Goal: Task Accomplishment & Management: Use online tool/utility

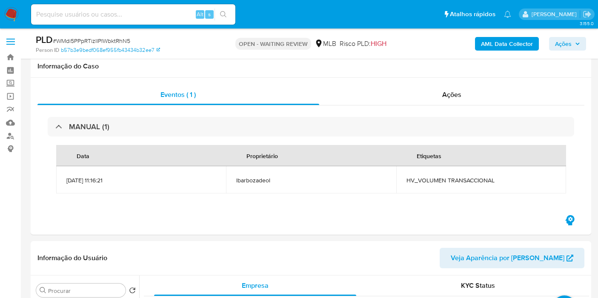
select select "10"
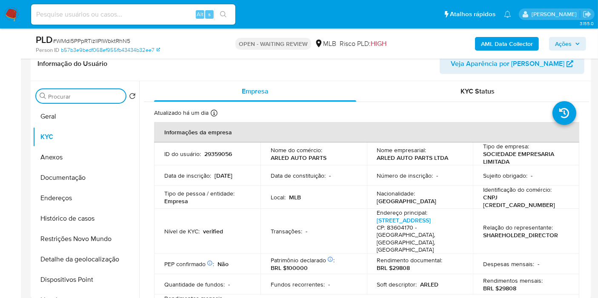
click at [97, 95] on input "Procurar" at bounding box center [85, 97] width 74 height 8
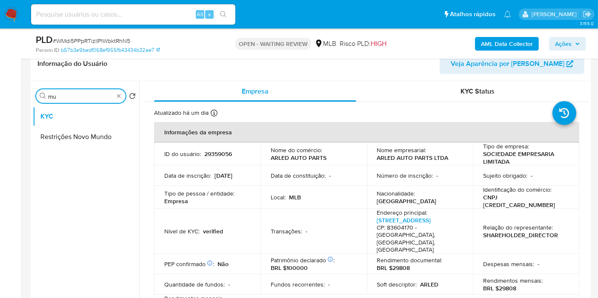
type input "m"
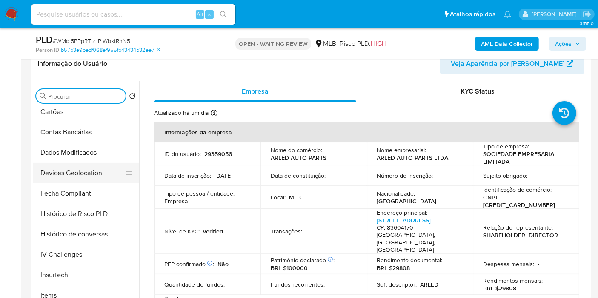
scroll to position [290, 0]
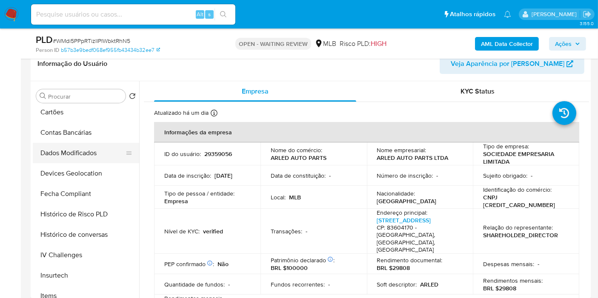
click at [86, 158] on button "Dados Modificados" at bounding box center [83, 153] width 100 height 20
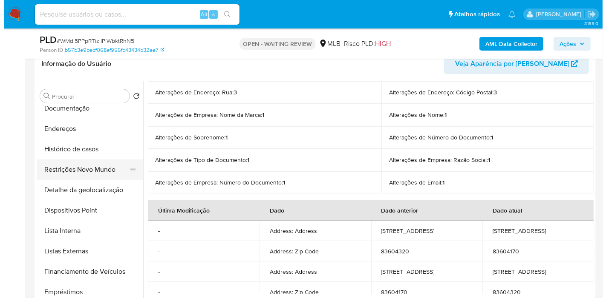
scroll to position [0, 0]
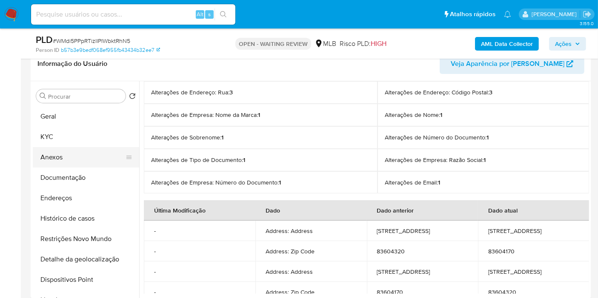
click at [71, 158] on button "Anexos" at bounding box center [83, 157] width 100 height 20
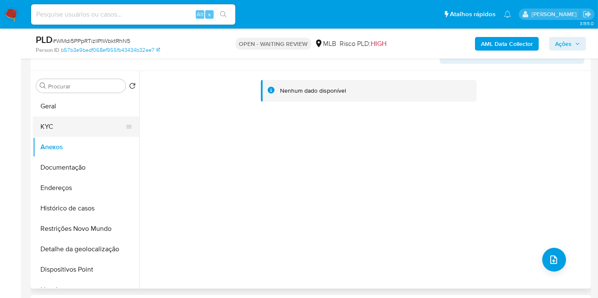
click at [71, 122] on button "KYC" at bounding box center [83, 127] width 100 height 20
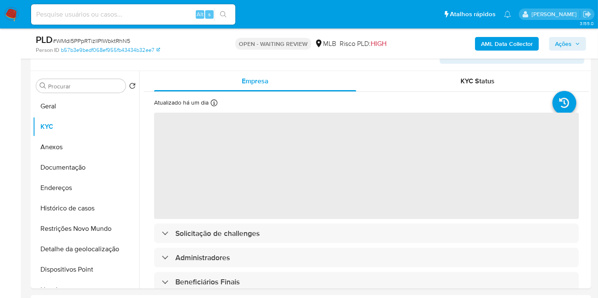
click at [525, 47] on b "AML Data Collector" at bounding box center [507, 44] width 52 height 14
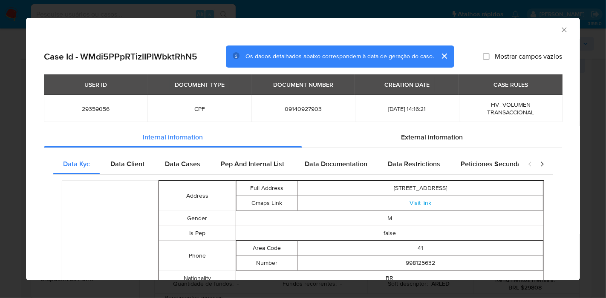
click at [561, 31] on icon "Fechar a janela" at bounding box center [563, 29] width 5 height 5
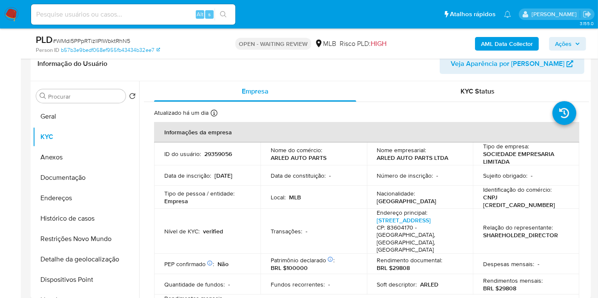
click at [512, 48] on b "AML Data Collector" at bounding box center [507, 44] width 52 height 14
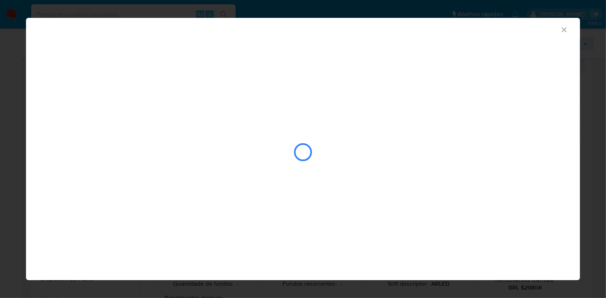
click at [566, 32] on icon "Fechar a janela" at bounding box center [564, 30] width 9 height 9
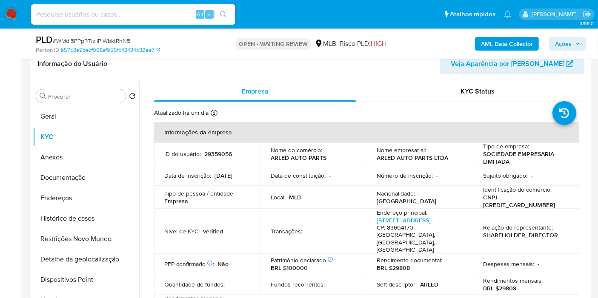
click at [500, 40] on b "AML Data Collector" at bounding box center [507, 44] width 52 height 14
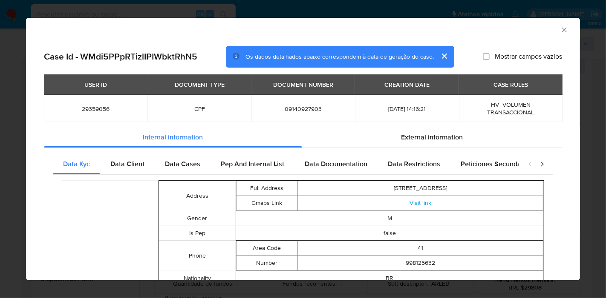
click at [561, 30] on icon "Fechar a janela" at bounding box center [563, 29] width 5 height 5
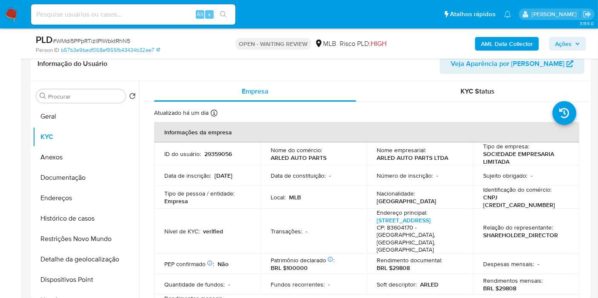
click at [436, 69] on header "Informação do Usuário Veja Aparência por Pessoa" at bounding box center [310, 64] width 547 height 20
click at [523, 46] on b "AML Data Collector" at bounding box center [507, 44] width 52 height 14
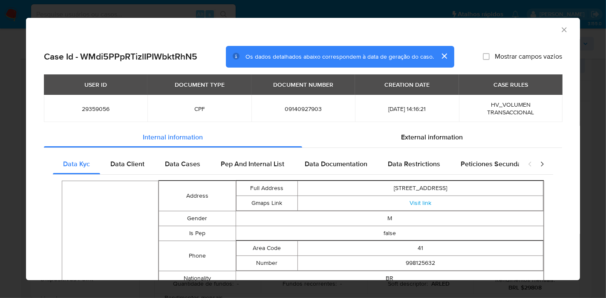
click at [560, 29] on icon "Fechar a janela" at bounding box center [564, 30] width 9 height 9
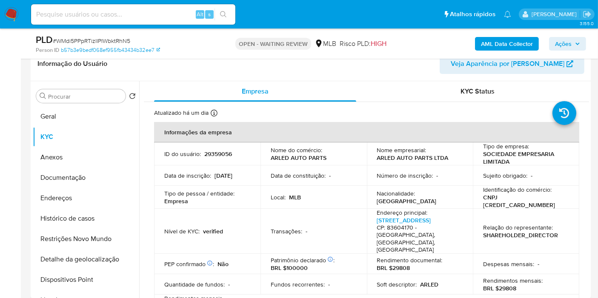
click at [567, 46] on span "Ações" at bounding box center [563, 44] width 17 height 14
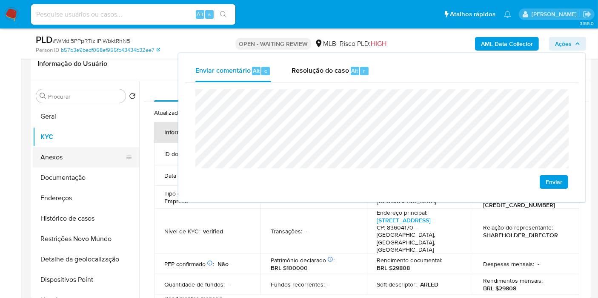
click at [77, 161] on button "Anexos" at bounding box center [83, 157] width 100 height 20
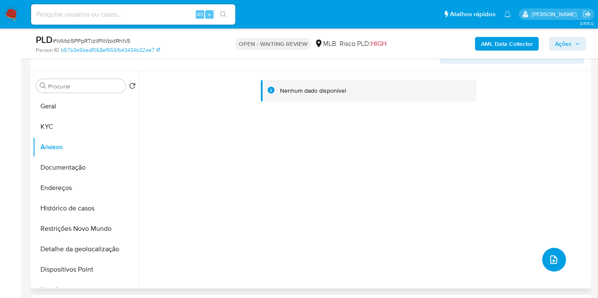
click at [551, 264] on icon "upload-file" at bounding box center [554, 260] width 7 height 9
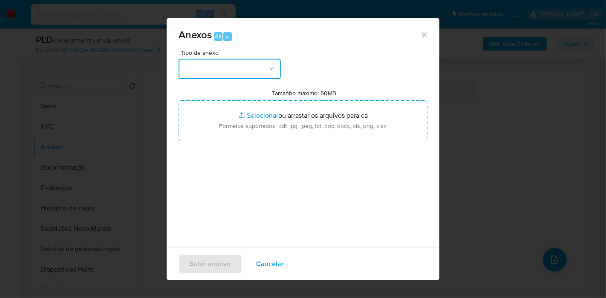
click at [237, 69] on button "button" at bounding box center [229, 69] width 102 height 20
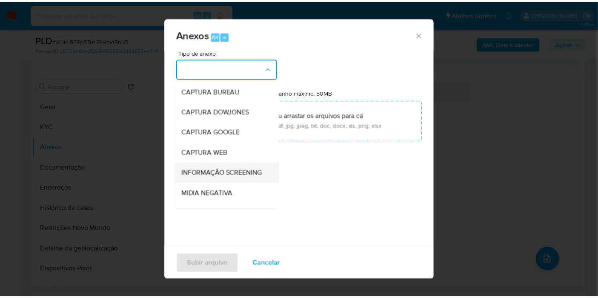
scroll to position [131, 0]
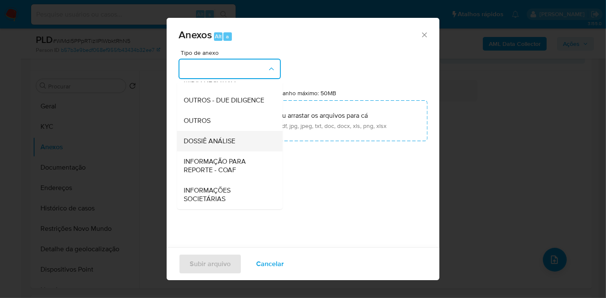
click at [235, 142] on span "DOSSIÊ ANÁLISE" at bounding box center [210, 141] width 52 height 9
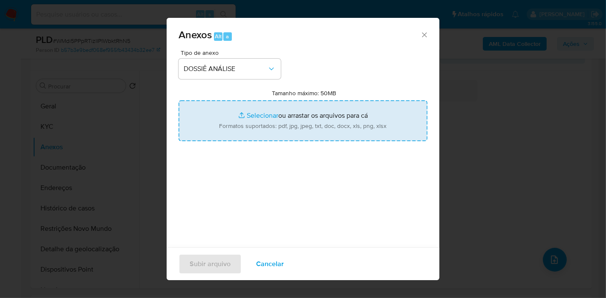
click at [238, 121] on input "Tamanho máximo: 50MB Selecionar arquivos" at bounding box center [302, 120] width 249 height 41
type input "C:\fakepath\_XXXX - CPF 09140927903 - ARLON GABRIEL DE OLIVEIRA CEZARIO.pdf"
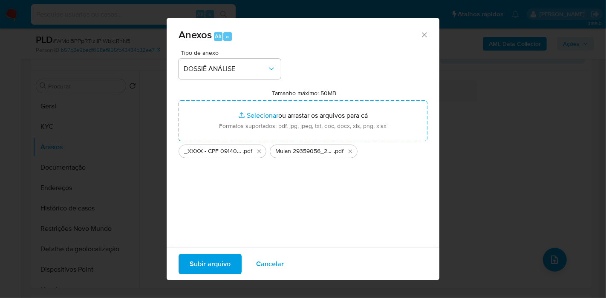
click at [222, 268] on span "Subir arquivo" at bounding box center [209, 264] width 41 height 19
click at [203, 264] on span "Subir arquivo" at bounding box center [209, 264] width 41 height 19
click at [262, 272] on p "Ocorreu um erro com o arquivo: _XXXX - CPF 09140927903 - ARLON GABRIEL DE OLIVE…" at bounding box center [303, 291] width 224 height 44
click at [268, 258] on span "Cancelar" at bounding box center [270, 264] width 28 height 19
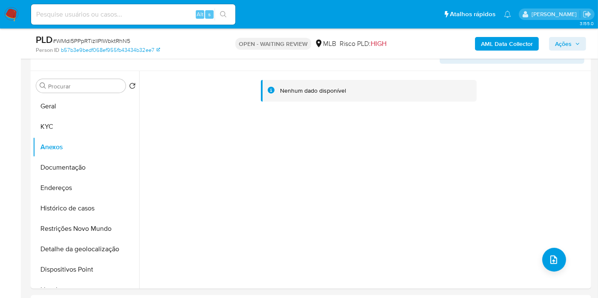
click at [565, 38] on span "Ações" at bounding box center [563, 44] width 17 height 14
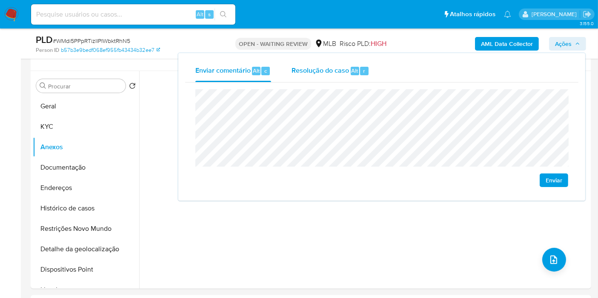
click at [342, 68] on span "Resolução do caso" at bounding box center [320, 71] width 57 height 10
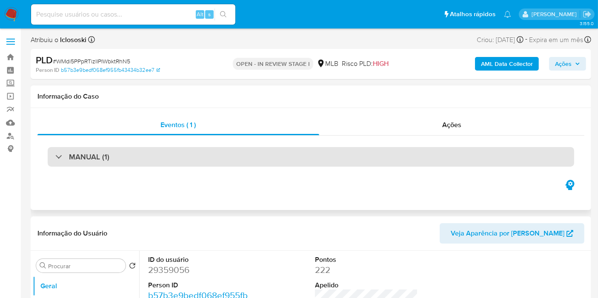
select select "10"
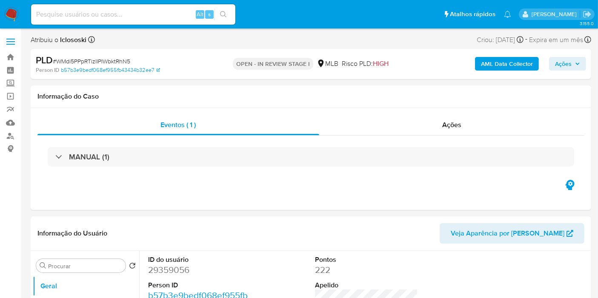
click at [482, 70] on b "AML Data Collector" at bounding box center [507, 64] width 52 height 14
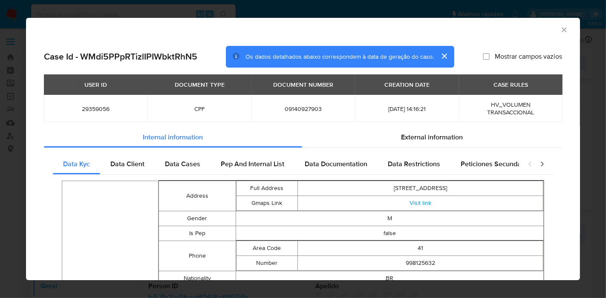
click at [560, 29] on icon "Fechar a janela" at bounding box center [564, 30] width 9 height 9
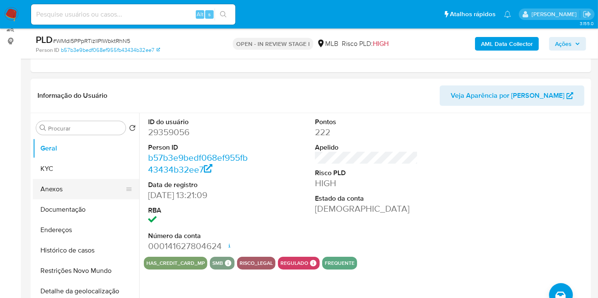
scroll to position [124, 0]
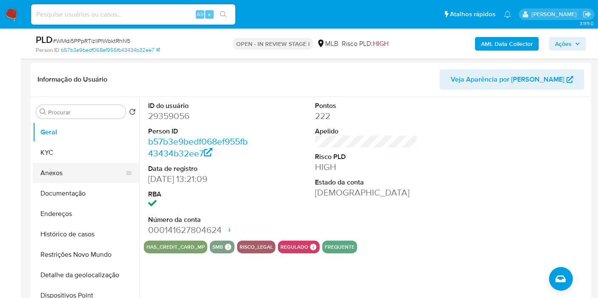
click at [94, 170] on button "Anexos" at bounding box center [83, 173] width 100 height 20
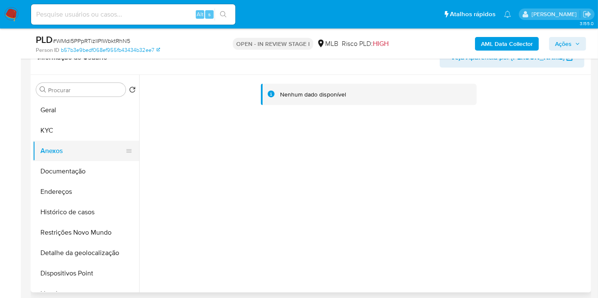
scroll to position [146, 0]
click at [67, 131] on button "KYC" at bounding box center [83, 130] width 100 height 20
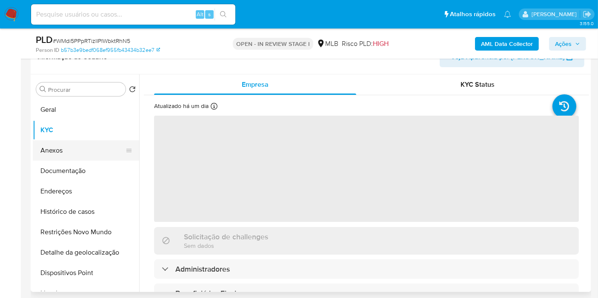
click at [73, 152] on button "Anexos" at bounding box center [83, 151] width 100 height 20
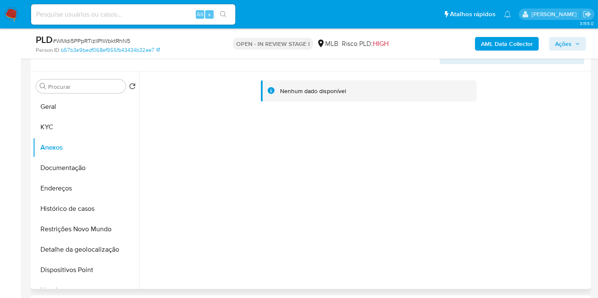
scroll to position [149, 0]
click at [513, 40] on b "AML Data Collector" at bounding box center [507, 44] width 52 height 14
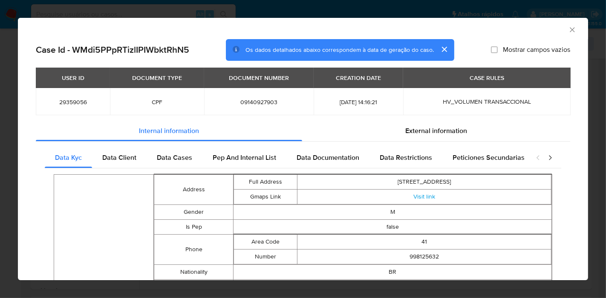
click at [572, 31] on div "AML Data Collector" at bounding box center [303, 28] width 570 height 21
click at [560, 31] on div "AML Data Collector" at bounding box center [296, 28] width 544 height 9
click at [568, 30] on icon "Fechar a janela" at bounding box center [572, 30] width 9 height 9
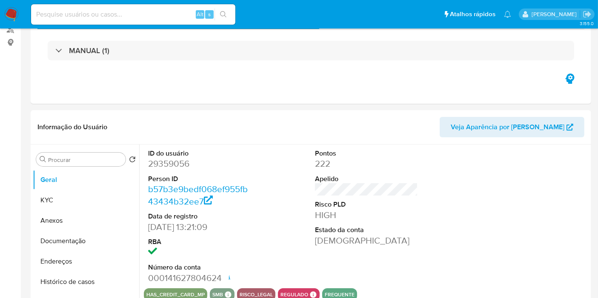
select select "10"
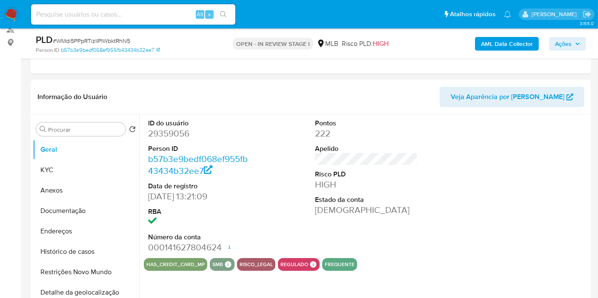
scroll to position [106, 0]
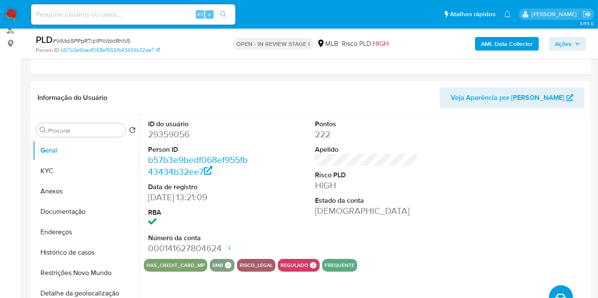
click at [519, 43] on b "AML Data Collector" at bounding box center [507, 44] width 52 height 14
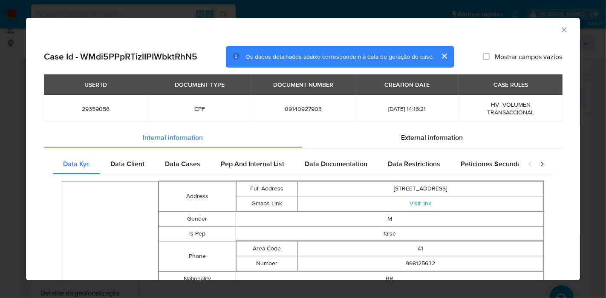
click at [560, 30] on icon "Fechar a janela" at bounding box center [564, 30] width 9 height 9
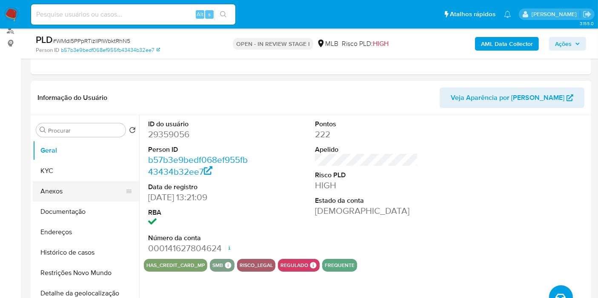
click at [68, 195] on button "Anexos" at bounding box center [83, 191] width 100 height 20
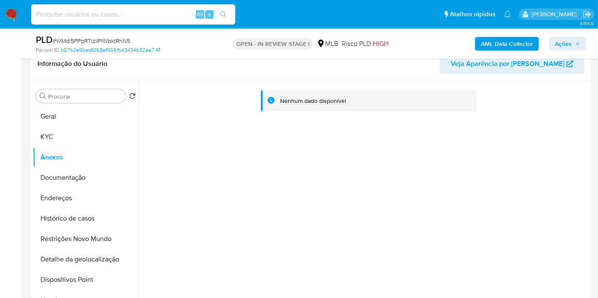
scroll to position [146, 0]
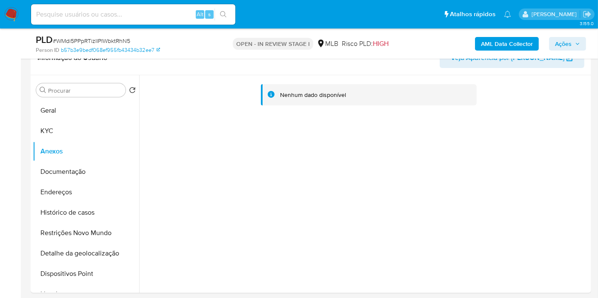
click at [531, 40] on b "AML Data Collector" at bounding box center [507, 44] width 52 height 14
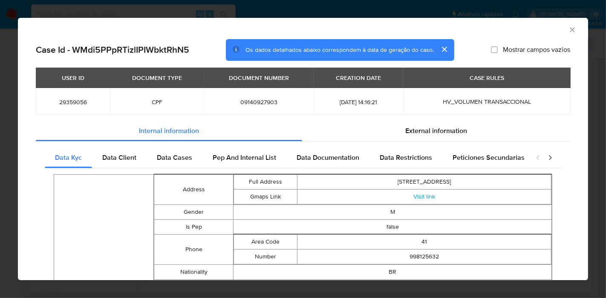
click at [568, 28] on icon "Fechar a janela" at bounding box center [572, 30] width 9 height 9
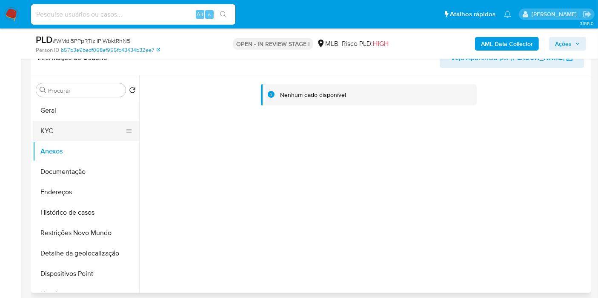
scroll to position [0, 0]
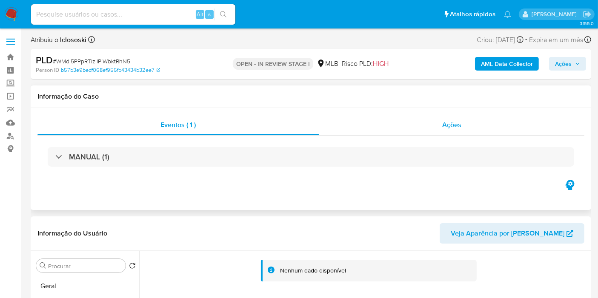
click at [427, 128] on div "Ações" at bounding box center [452, 125] width 266 height 20
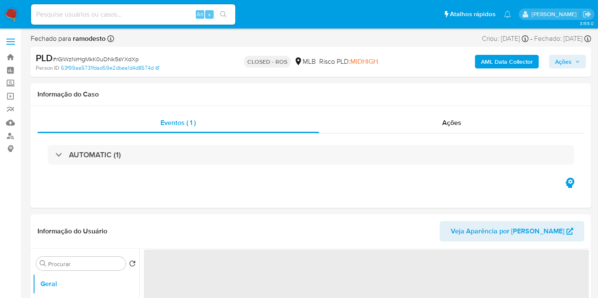
click at [8, 14] on img at bounding box center [11, 14] width 14 height 14
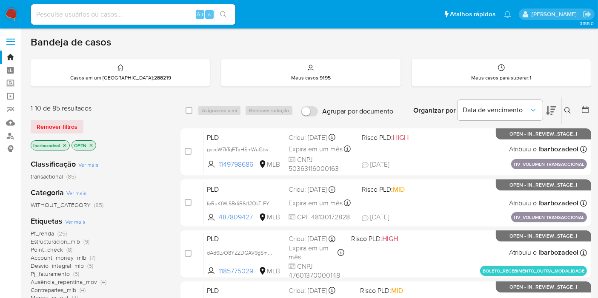
click at [66, 146] on icon "close-filter" at bounding box center [64, 145] width 5 height 5
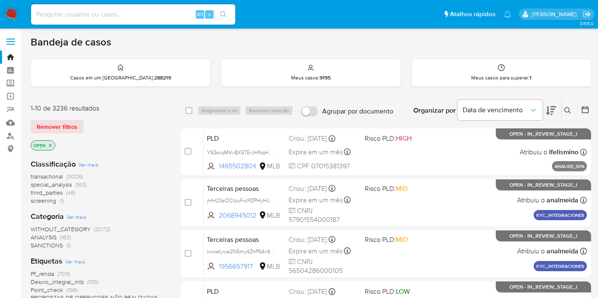
click at [560, 113] on div "Organizar por Data de vencimento" at bounding box center [484, 111] width 155 height 26
click at [565, 110] on icon at bounding box center [568, 110] width 6 height 6
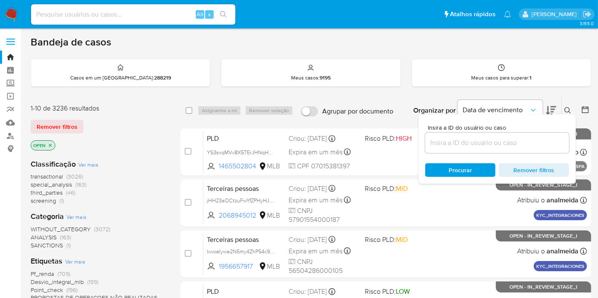
click at [493, 138] on input at bounding box center [497, 143] width 144 height 11
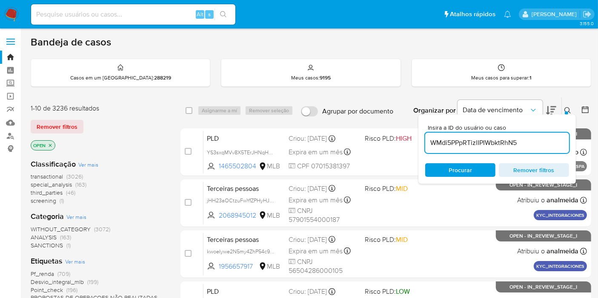
type input "WMdi5PPpRTizlIPIWbktRhN5"
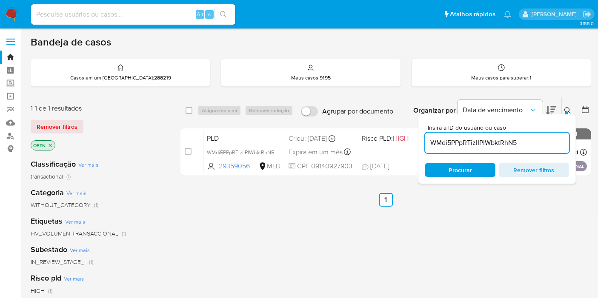
click at [465, 169] on span "Procurar" at bounding box center [460, 171] width 23 height 14
click at [202, 224] on div "select-all-cases-checkbox Asignarme a mí Remover seleção Agrupar por documento …" at bounding box center [386, 290] width 411 height 386
click at [190, 110] on input "checkbox" at bounding box center [189, 110] width 7 height 7
checkbox input "true"
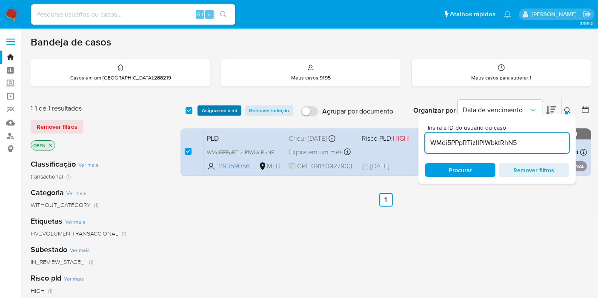
click at [228, 109] on span "Asignarme a mí" at bounding box center [219, 110] width 35 height 9
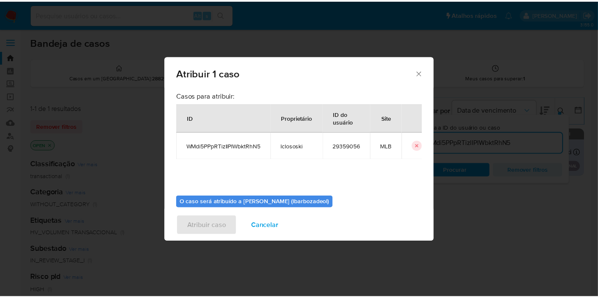
scroll to position [43, 0]
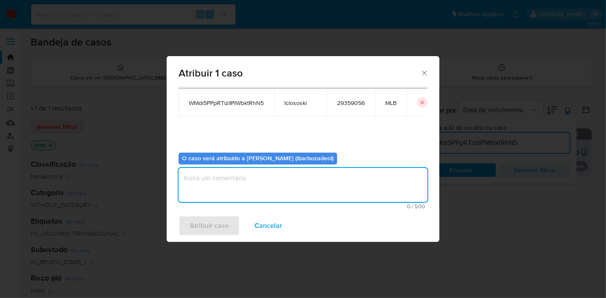
click at [319, 170] on textarea "assign-modal" at bounding box center [302, 185] width 249 height 34
type textarea "."
click at [218, 221] on span "Atribuir caso" at bounding box center [208, 226] width 39 height 19
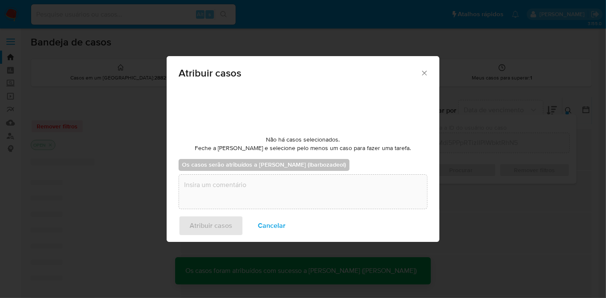
checkbox input "false"
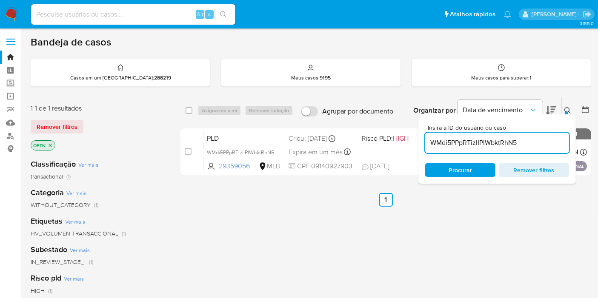
drag, startPoint x: 229, startPoint y: 220, endPoint x: 354, endPoint y: 218, distance: 125.2
click at [229, 220] on div "select-all-cases-checkbox Asignarme a mí Remover seleção Agrupar por documento …" at bounding box center [386, 290] width 411 height 386
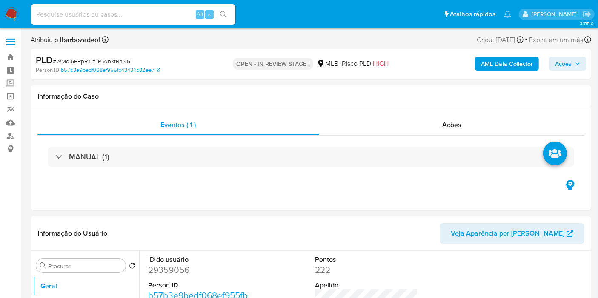
select select "10"
click at [519, 60] on b "AML Data Collector" at bounding box center [507, 64] width 52 height 14
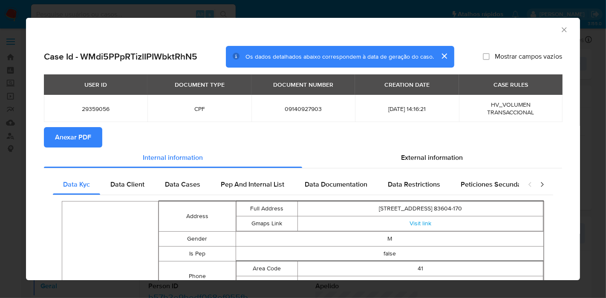
click at [82, 140] on span "Anexar PDF" at bounding box center [73, 137] width 36 height 19
click at [560, 30] on icon "Fechar a janela" at bounding box center [564, 30] width 9 height 9
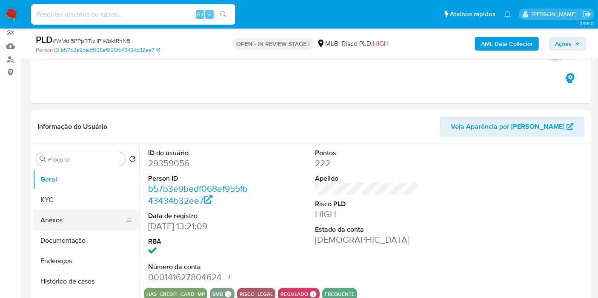
scroll to position [81, 0]
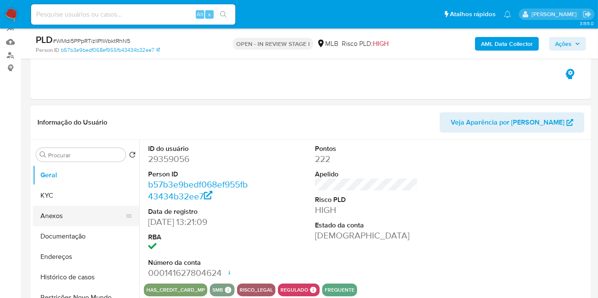
click at [105, 213] on button "Anexos" at bounding box center [83, 216] width 100 height 20
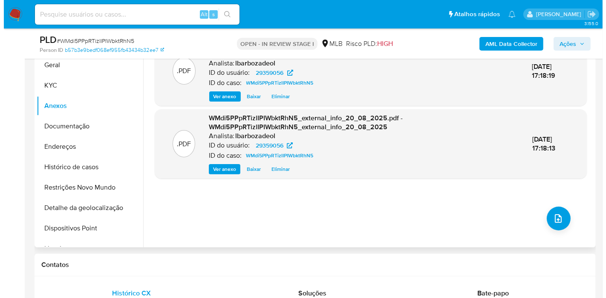
scroll to position [190, 0]
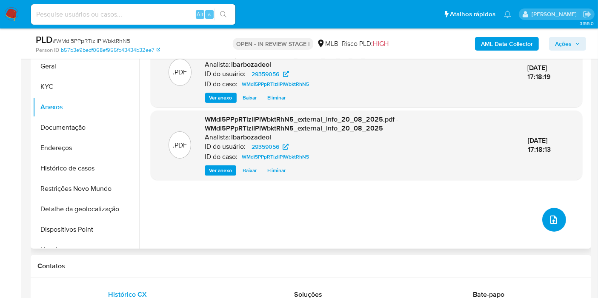
click at [549, 215] on icon "upload-file" at bounding box center [554, 220] width 10 height 10
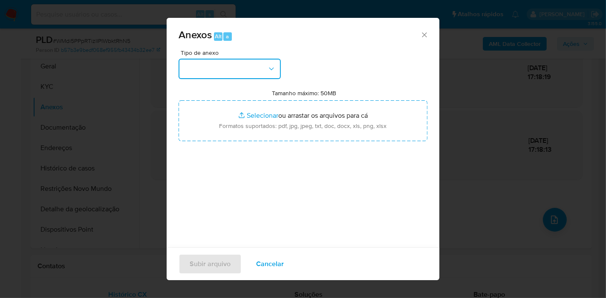
click at [255, 67] on button "button" at bounding box center [229, 69] width 102 height 20
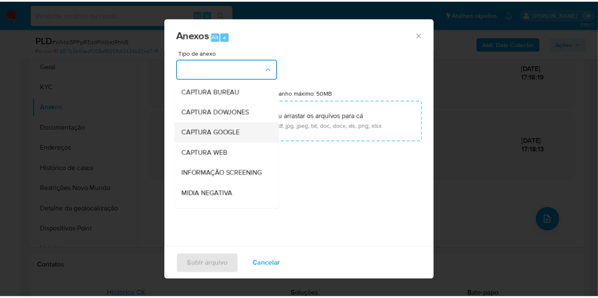
scroll to position [131, 0]
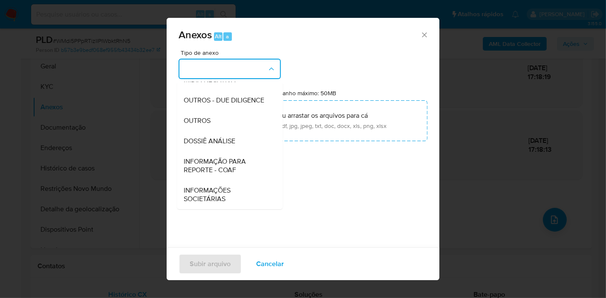
click at [234, 141] on span "DOSSIÊ ANÁLISE" at bounding box center [210, 141] width 52 height 9
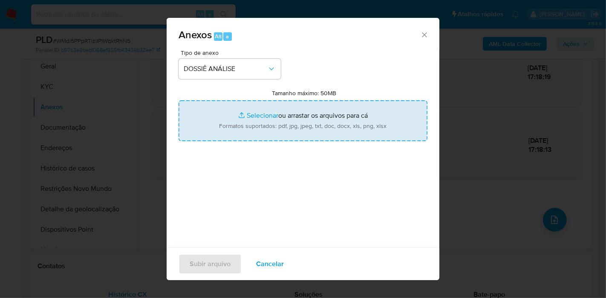
click at [243, 131] on input "Tamanho máximo: 50MB Selecionar arquivos" at bounding box center [302, 120] width 249 height 41
type input "C:\fakepath\_XXXX - CPF 09140927903 - ARLON GABRIEL DE OLIVEIRA CEZARIO.pdf"
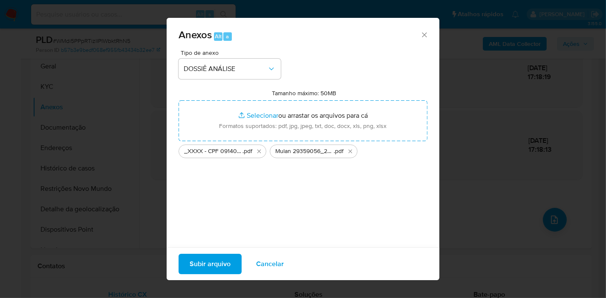
click at [218, 269] on span "Subir arquivo" at bounding box center [209, 264] width 41 height 19
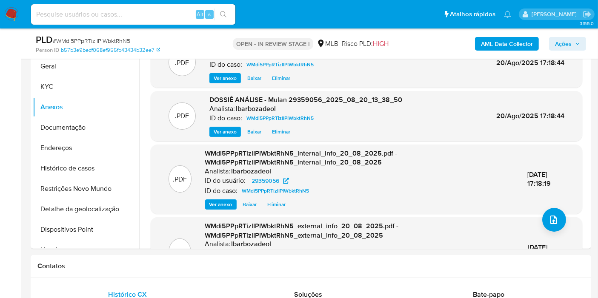
click at [560, 46] on span "Ações" at bounding box center [563, 44] width 17 height 14
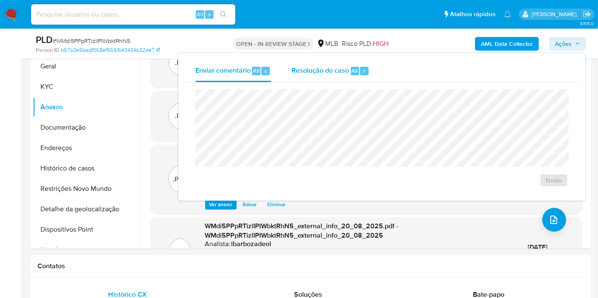
click at [347, 71] on span "Resolução do caso" at bounding box center [320, 71] width 57 height 10
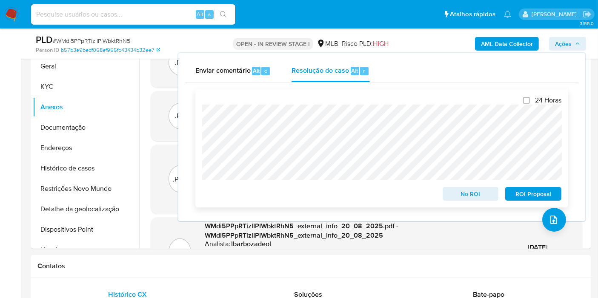
click at [470, 196] on span "No ROI" at bounding box center [471, 194] width 44 height 12
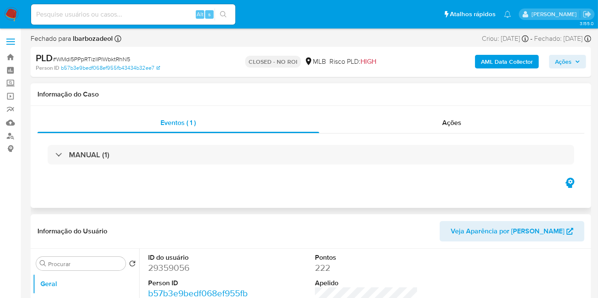
select select "10"
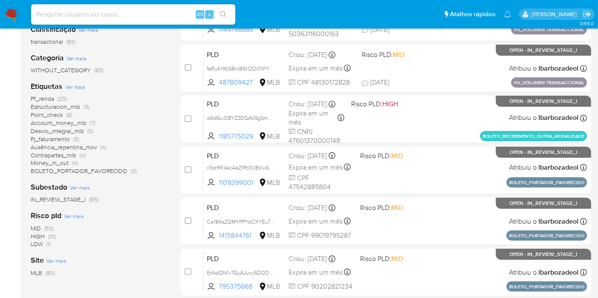
scroll to position [373, 0]
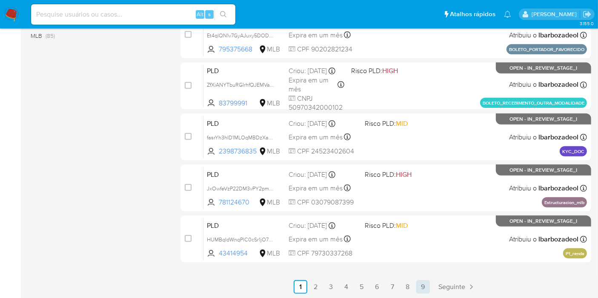
click at [426, 287] on link "9" at bounding box center [423, 288] width 14 height 14
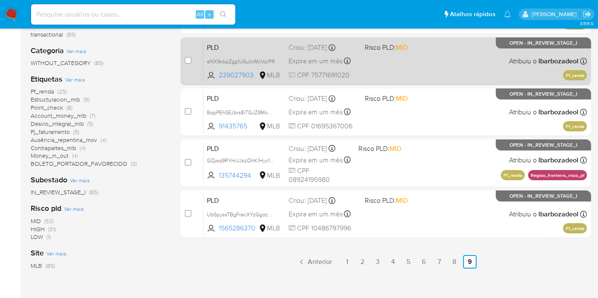
scroll to position [142, 0]
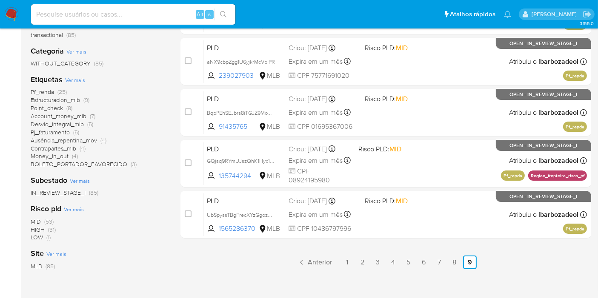
click at [53, 230] on span "(31)" at bounding box center [52, 230] width 8 height 9
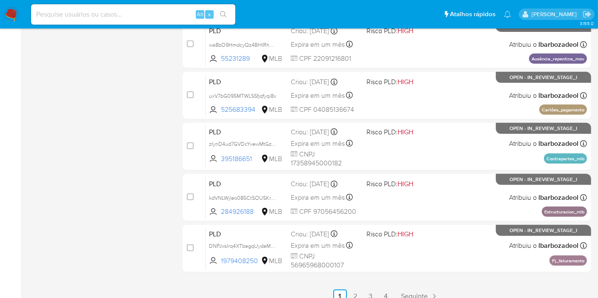
scroll to position [364, 0]
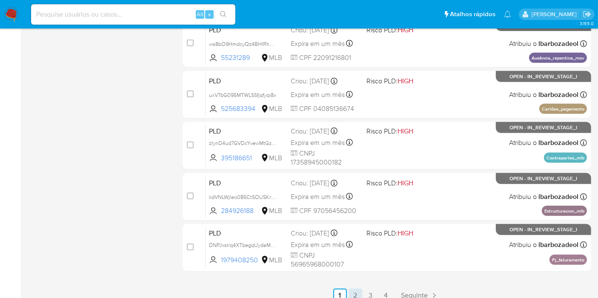
click at [359, 293] on link "2" at bounding box center [356, 296] width 14 height 14
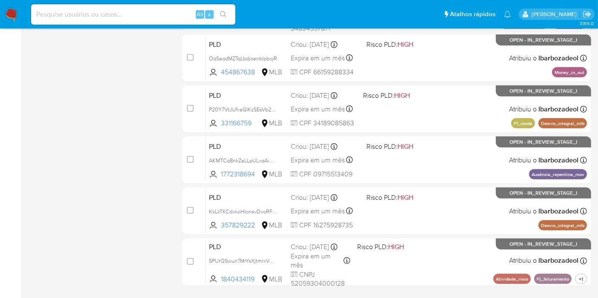
scroll to position [373, 0]
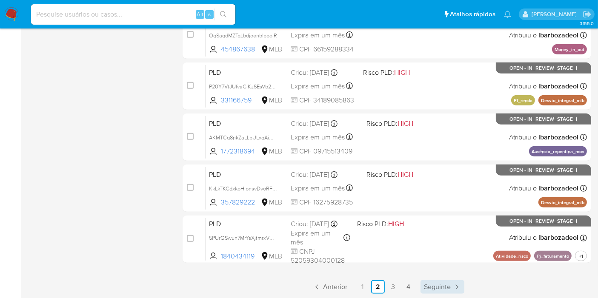
click at [443, 288] on span "Seguinte" at bounding box center [437, 287] width 27 height 7
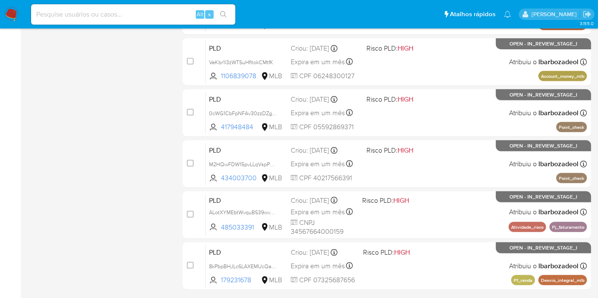
scroll to position [373, 0]
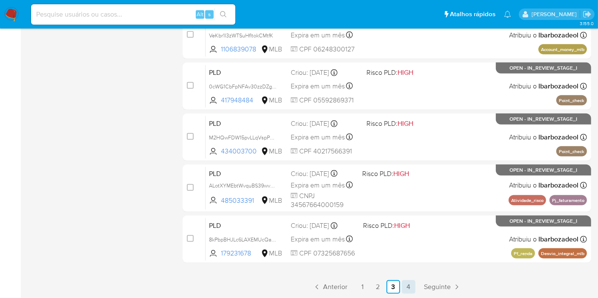
click at [409, 289] on link "4" at bounding box center [409, 288] width 14 height 14
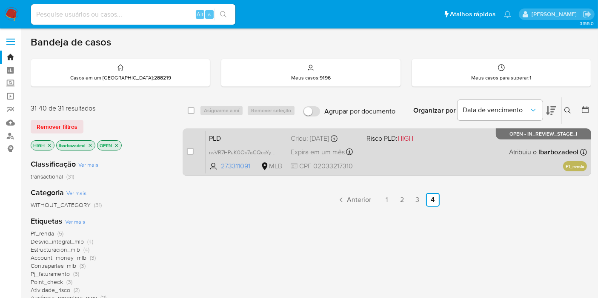
click at [457, 166] on div "PLD rwVR7HPuK0Ov7aCQcoYyoRaE 273311091 MLB Risco PLD: HIGH Criou: [DATE] Criou:…" at bounding box center [397, 152] width 382 height 43
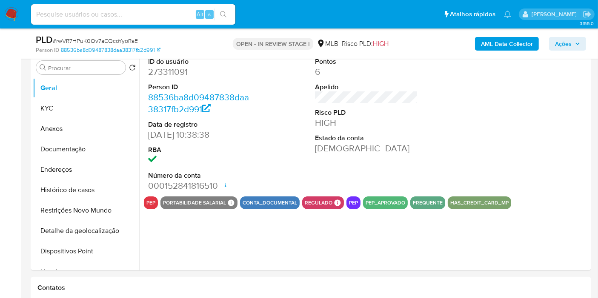
scroll to position [149, 0]
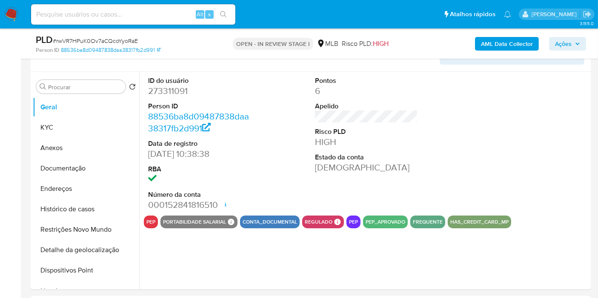
select select "10"
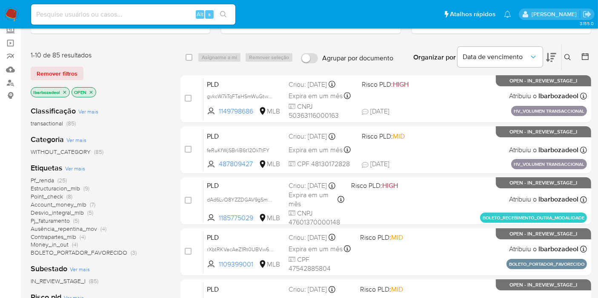
scroll to position [54, 0]
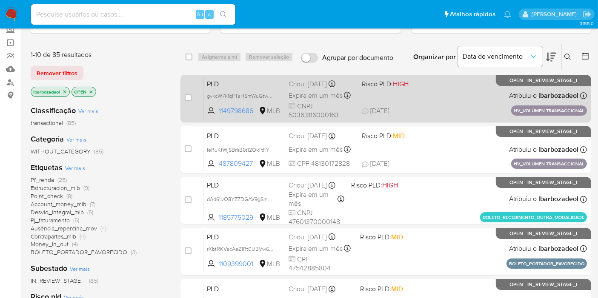
click at [463, 106] on span "[DATE] [DATE] 12:16" at bounding box center [431, 110] width 139 height 9
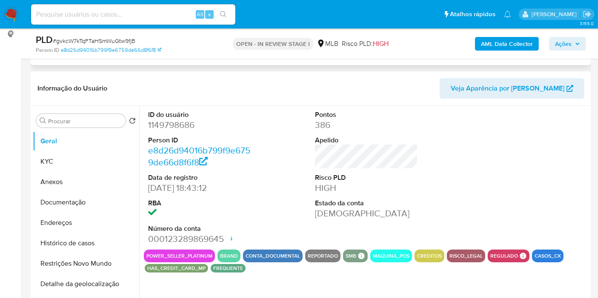
select select "10"
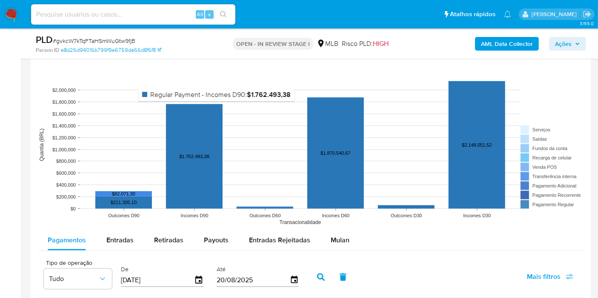
scroll to position [844, 0]
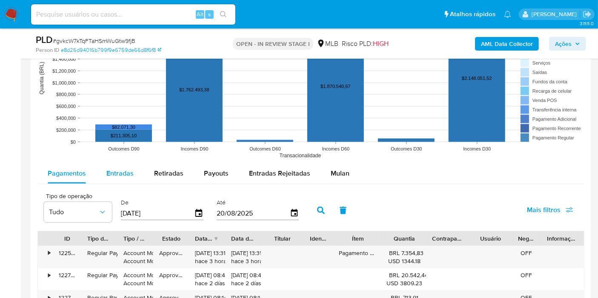
click at [125, 169] on span "Entradas" at bounding box center [119, 174] width 27 height 10
select select "10"
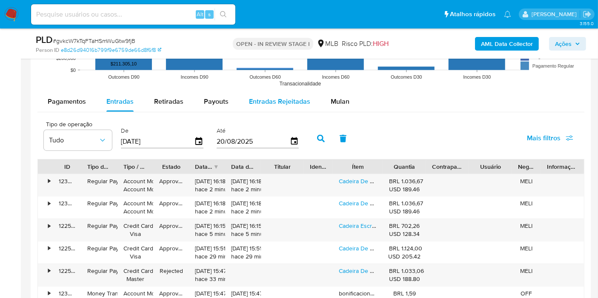
scroll to position [913, 0]
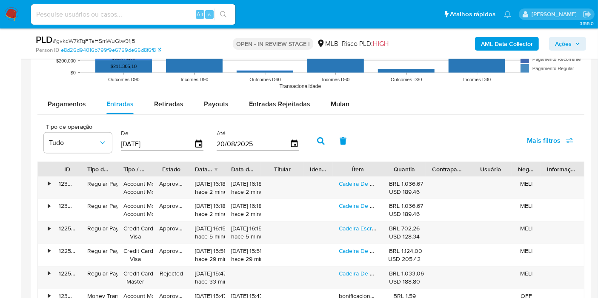
click at [334, 114] on div "Pagamentos Entradas Retiradas Payouts Entradas Rejeitadas Mulan Tipo de operaçã…" at bounding box center [310, 259] width 547 height 331
click at [335, 114] on div "Pagamentos Entradas Retiradas Payouts Entradas Rejeitadas Mulan Tipo de operaçã…" at bounding box center [310, 259] width 547 height 331
click at [339, 103] on span "Mulan" at bounding box center [340, 104] width 19 height 10
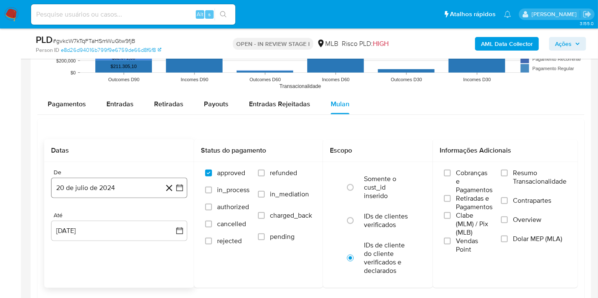
click at [85, 183] on button "20 de julio de 2024" at bounding box center [119, 188] width 136 height 20
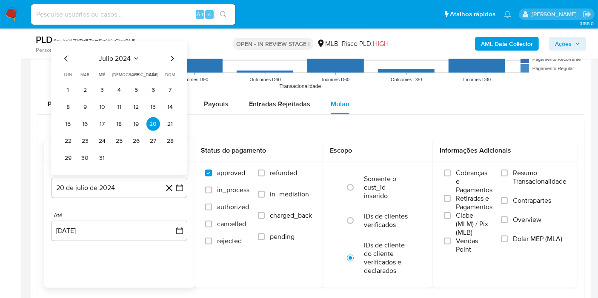
click at [126, 55] on span "julio 2024" at bounding box center [115, 59] width 32 height 9
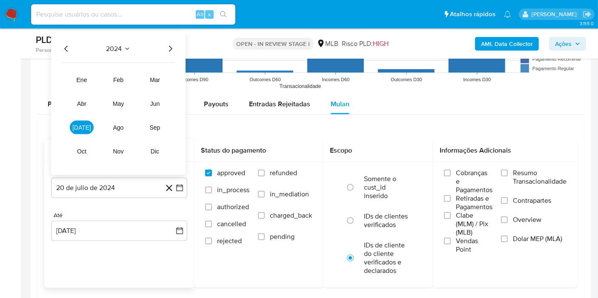
click at [170, 44] on icon "Año siguiente" at bounding box center [170, 49] width 10 height 10
click at [85, 127] on span "jul" at bounding box center [81, 127] width 19 height 7
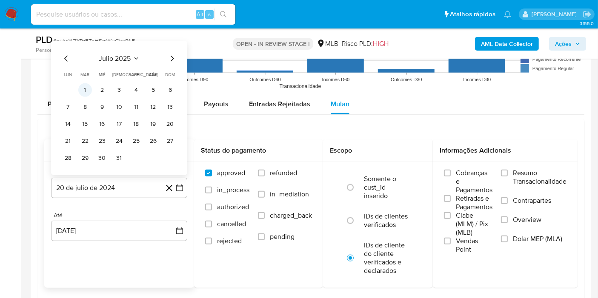
click at [89, 90] on button "1" at bounding box center [85, 90] width 14 height 14
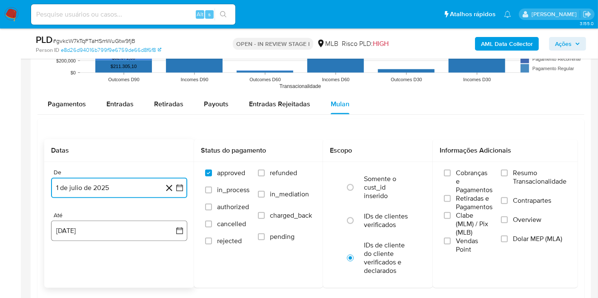
click at [129, 231] on button "20 de agosto de 2025" at bounding box center [119, 231] width 136 height 20
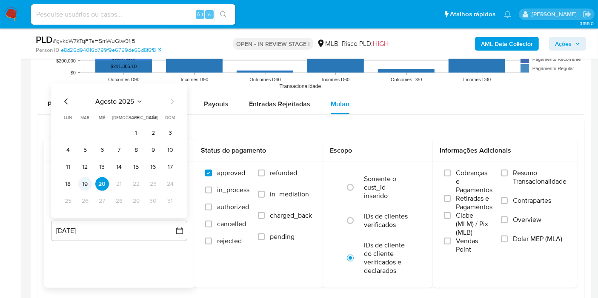
click at [83, 180] on button "19" at bounding box center [85, 185] width 14 height 14
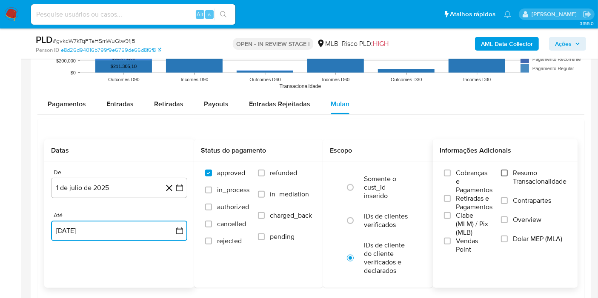
click at [505, 174] on input "Resumo Transacionalidade" at bounding box center [504, 173] width 7 height 7
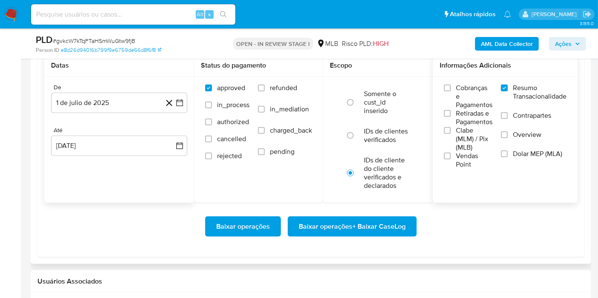
click at [346, 227] on span "Baixar operações + Baixar CaseLog" at bounding box center [352, 227] width 107 height 19
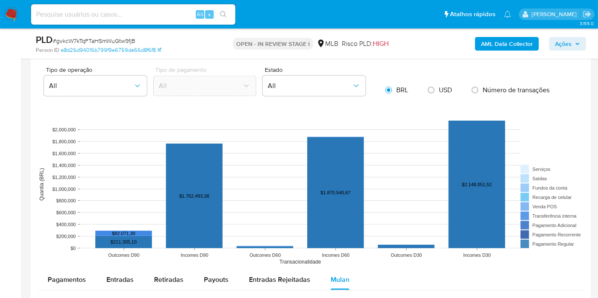
scroll to position [41, 0]
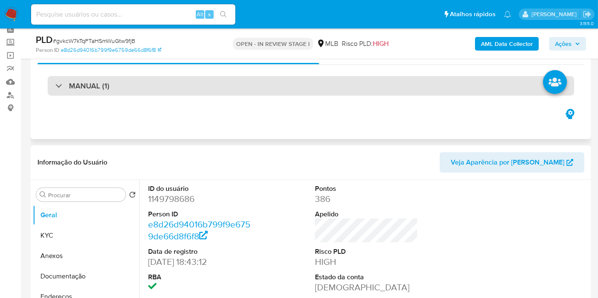
click at [201, 92] on div "MANUAL (1)" at bounding box center [311, 86] width 527 height 20
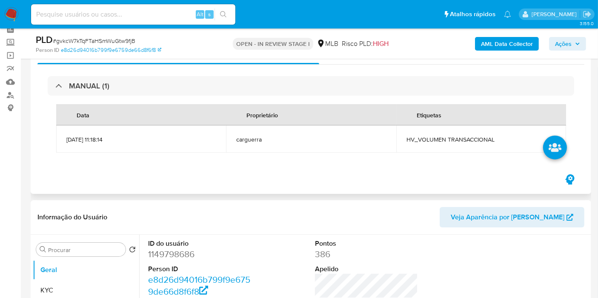
click at [419, 139] on span "HV_VOLUMEN TRANSACCIONAL" at bounding box center [481, 140] width 149 height 8
click at [420, 139] on span "HV_VOLUMEN TRANSACCIONAL" at bounding box center [481, 140] width 149 height 8
copy span "HV_VOLUMEN TRANSACCIONAL"
click at [569, 42] on span "Ações" at bounding box center [563, 44] width 17 height 14
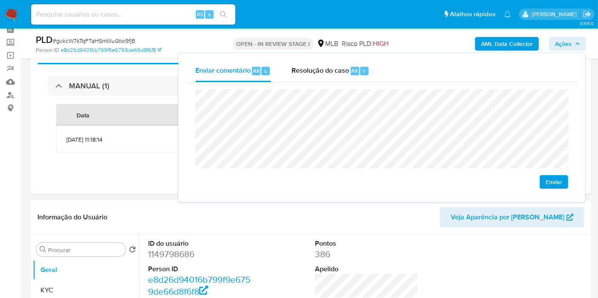
drag, startPoint x: 324, startPoint y: 239, endPoint x: 315, endPoint y: 224, distance: 17.2
click at [322, 215] on header "Informação do Usuário Veja Aparência por Pessoa" at bounding box center [310, 217] width 547 height 20
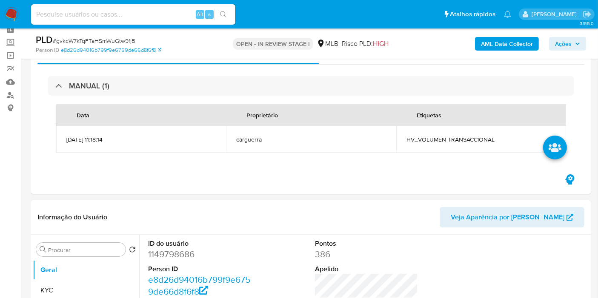
click at [565, 44] on span "Ações" at bounding box center [563, 44] width 17 height 14
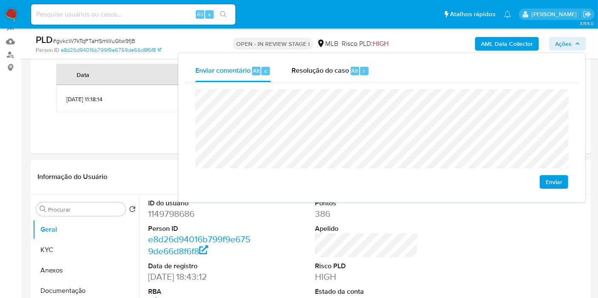
scroll to position [84, 0]
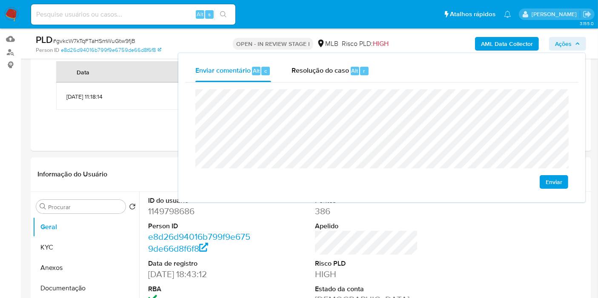
click at [575, 38] on span "Ações" at bounding box center [567, 44] width 25 height 12
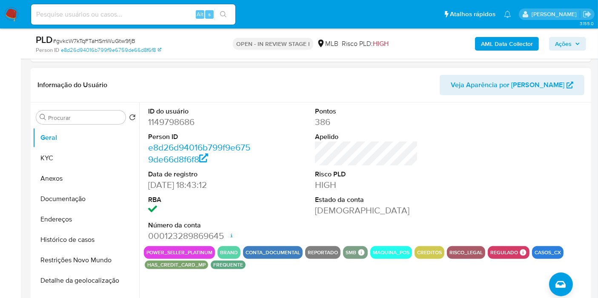
scroll to position [172, 0]
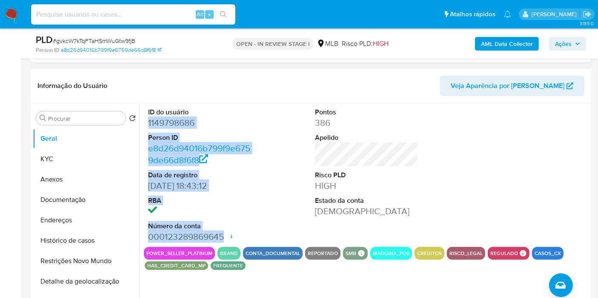
drag, startPoint x: 146, startPoint y: 123, endPoint x: 227, endPoint y: 235, distance: 138.7
click at [227, 235] on div "ID do usuário 1149798686 Person ID e8d26d94016b799f9e6759de66d8f6f8 Data de reg…" at bounding box center [200, 175] width 112 height 144
copy dl "1149798686 Person ID e8d26d94016b799f9e6759de66d8f6f8 Data de registro 26/06/20…"
click at [573, 47] on span "Ações" at bounding box center [567, 44] width 25 height 12
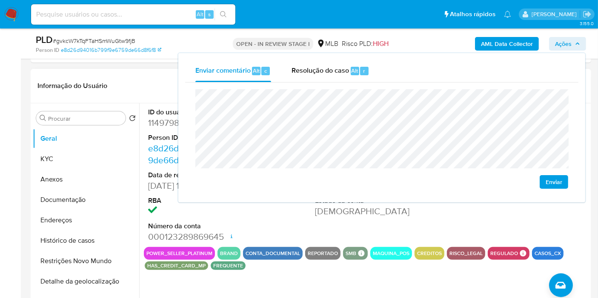
click at [300, 232] on div "ID do usuário 1149798686 Person ID e8d26d94016b799f9e6759de66d8f6f8 Data de reg…" at bounding box center [366, 175] width 445 height 144
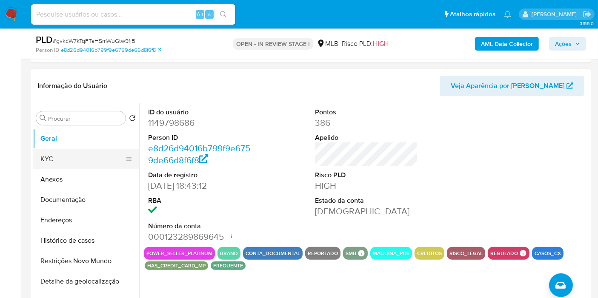
click at [68, 160] on button "KYC" at bounding box center [83, 159] width 100 height 20
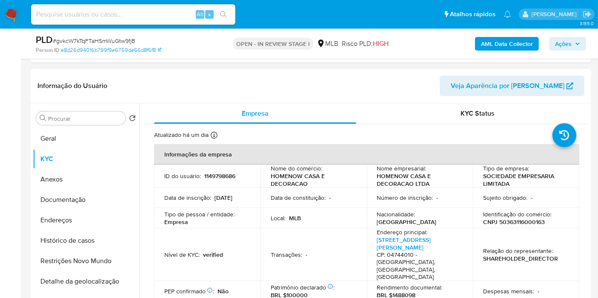
click at [509, 221] on p "CNPJ 50363116000163" at bounding box center [514, 222] width 62 height 8
copy p "50363116000163"
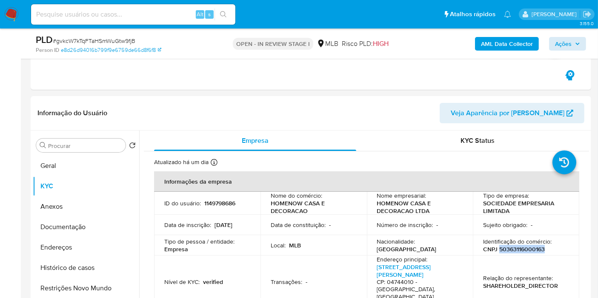
scroll to position [141, 0]
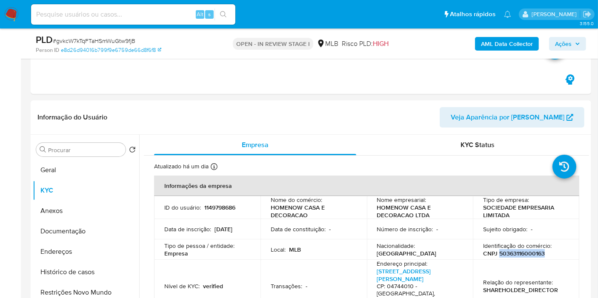
click at [573, 42] on span "Ações" at bounding box center [567, 44] width 25 height 12
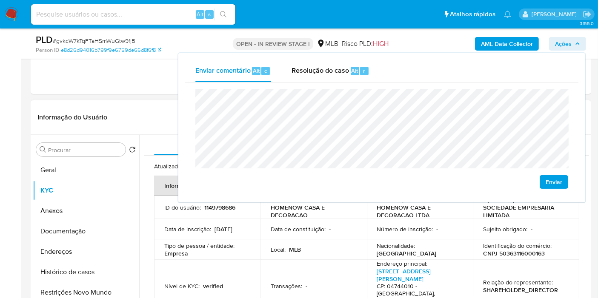
click at [181, 211] on td "ID do usuário : 1149798686" at bounding box center [207, 207] width 106 height 23
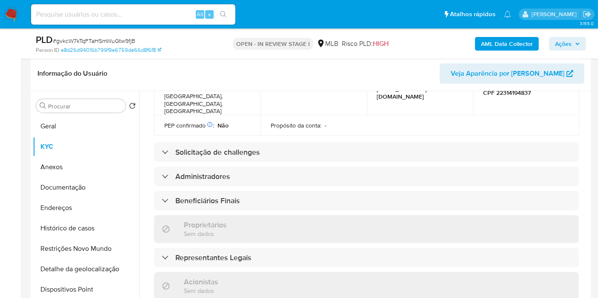
scroll to position [365, 0]
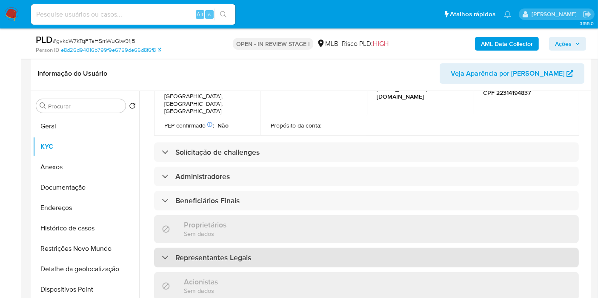
click at [336, 248] on div "Representantes Legais" at bounding box center [366, 258] width 425 height 20
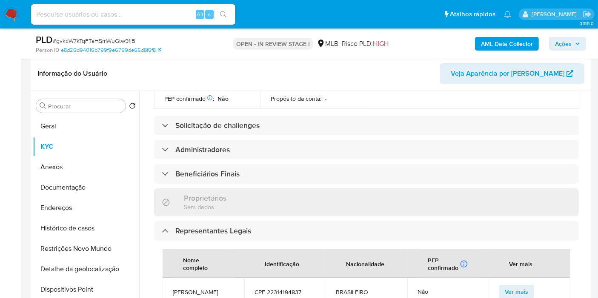
scroll to position [390, 0]
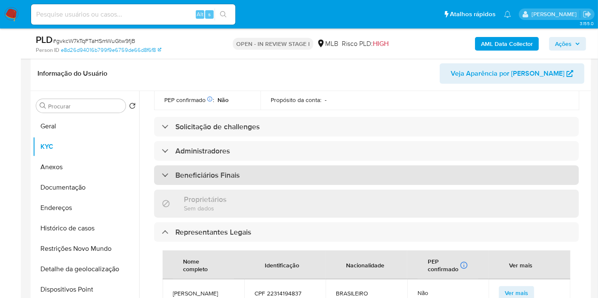
click at [287, 166] on div "Beneficiários Finais" at bounding box center [366, 176] width 425 height 20
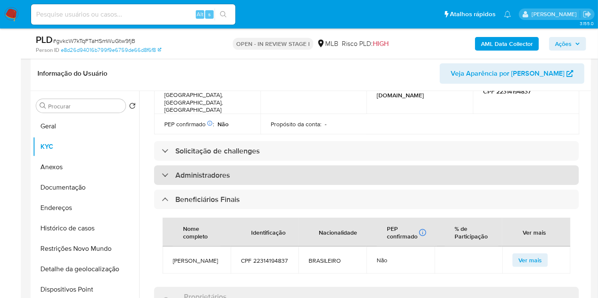
scroll to position [364, 0]
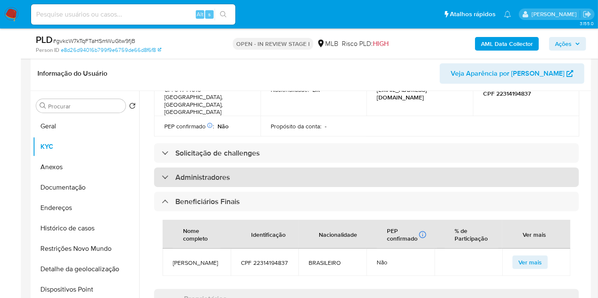
click at [235, 168] on div "Administradores" at bounding box center [366, 178] width 425 height 20
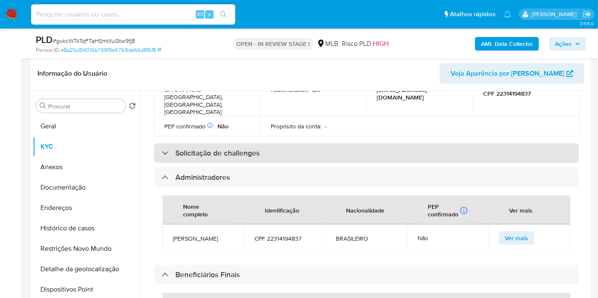
click at [243, 149] on h3 "Solicitação de challenges" at bounding box center [217, 153] width 84 height 9
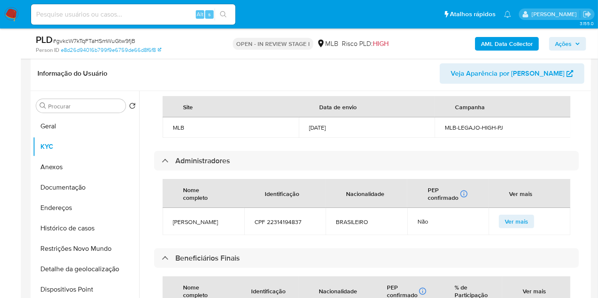
scroll to position [440, 0]
click at [290, 218] on span "CPF 22314194837" at bounding box center [285, 222] width 61 height 8
copy span "22314194837"
click at [578, 43] on icon "button" at bounding box center [577, 43] width 5 height 5
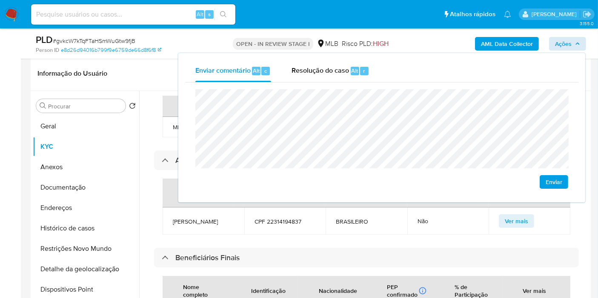
click at [0, 0] on lt-span "econômica" at bounding box center [0, 0] width 0 height 0
click at [375, 221] on div "Nome completo Identificação Nacionalidade PEP confirmado Recuperado de listas i…" at bounding box center [366, 206] width 425 height 73
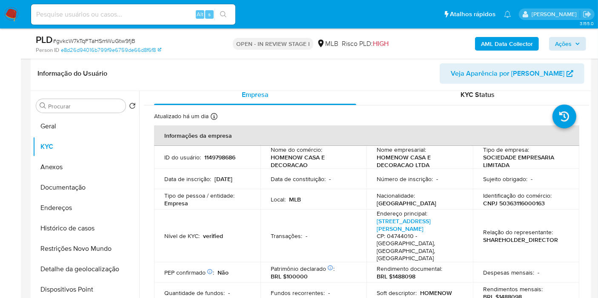
scroll to position [0, 0]
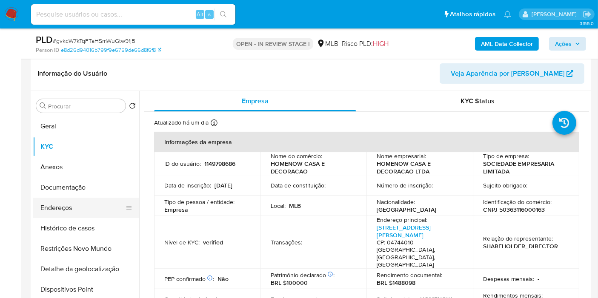
click at [72, 205] on button "Endereços" at bounding box center [83, 208] width 100 height 20
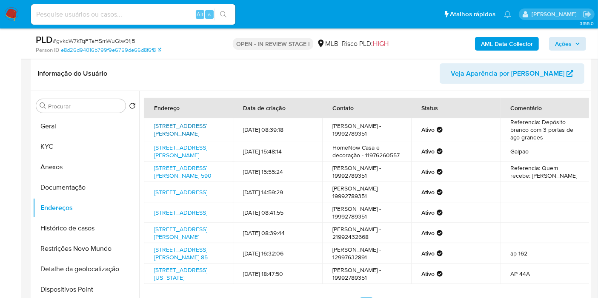
click at [173, 129] on link "Rua Pereira Barreto 100, São Paulo, São Paulo, 04744010, Brasil 100" at bounding box center [180, 130] width 53 height 16
click at [170, 149] on link "Rua Pereira Barreto 100, São Paulo, São Paulo, 04744010, Brasil 100" at bounding box center [180, 151] width 53 height 16
click at [177, 173] on link "Rua Maria Cristina Vassalo Limongi 590, Rio Das Pedras, São Paulo, 13395096, Br…" at bounding box center [182, 172] width 57 height 16
click at [181, 197] on link "Rua Columbia 214, Santo André, São Paulo, 09241000, Brasil 214" at bounding box center [180, 192] width 53 height 9
click at [190, 217] on link "Rua Manoel João Martins 306, Capivari De Baixo, Santa Catarina, 88745000, Brasi…" at bounding box center [180, 213] width 53 height 9
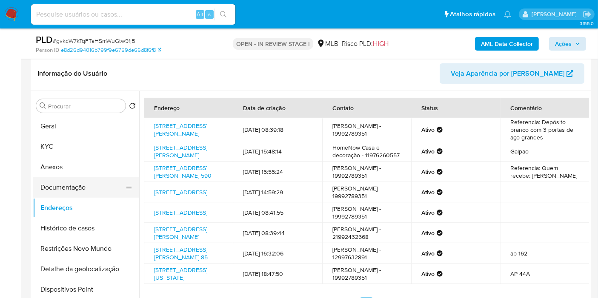
click at [106, 189] on button "Documentação" at bounding box center [83, 188] width 100 height 20
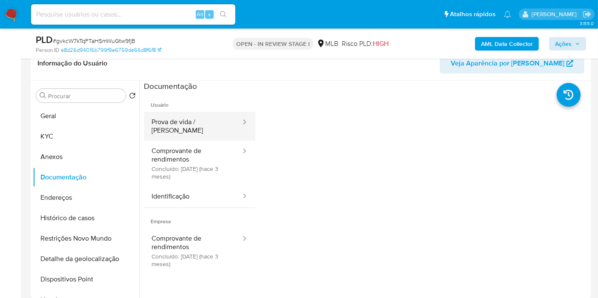
click at [224, 119] on button "Prova de vida / Selfie" at bounding box center [193, 126] width 98 height 29
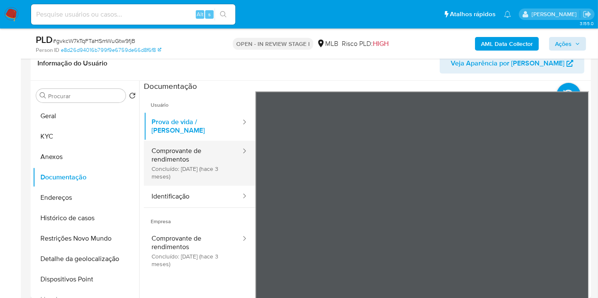
click at [176, 157] on button "Comprovante de rendimentos Concluído: 15/05/2025 (hace 3 meses)" at bounding box center [193, 163] width 98 height 45
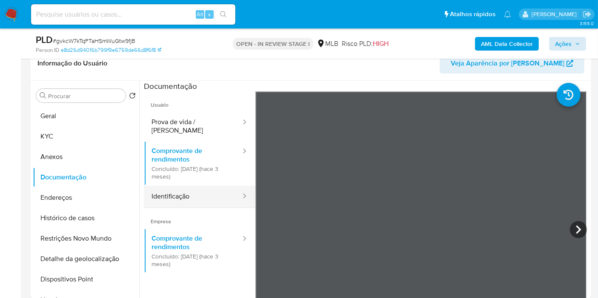
click at [192, 188] on button "Identificação" at bounding box center [193, 197] width 98 height 22
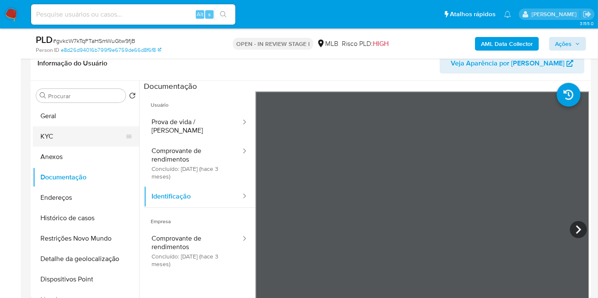
click at [77, 142] on button "KYC" at bounding box center [83, 136] width 100 height 20
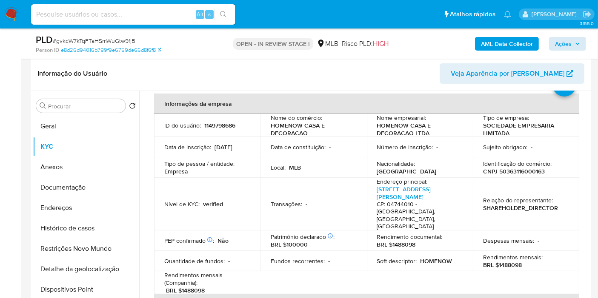
scroll to position [37, 0]
drag, startPoint x: 496, startPoint y: 250, endPoint x: 523, endPoint y: 248, distance: 26.4
click at [522, 255] on div "Rendimentos mensais : BRL $1488098" at bounding box center [526, 262] width 86 height 15
copy p "1488098"
click at [581, 46] on button "Ações" at bounding box center [567, 44] width 37 height 14
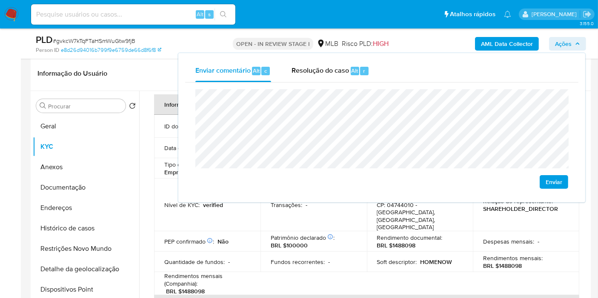
drag, startPoint x: 142, startPoint y: 75, endPoint x: 172, endPoint y: 65, distance: 31.8
click at [141, 75] on header "Informação do Usuário Veja Aparência por Pessoa" at bounding box center [310, 73] width 547 height 20
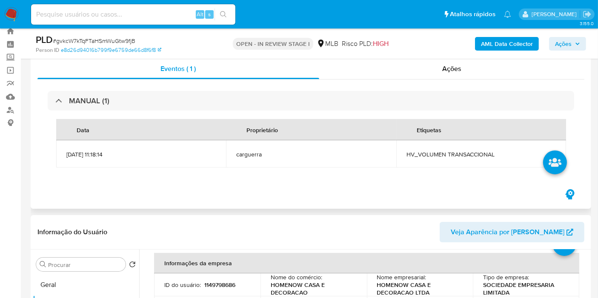
scroll to position [0, 0]
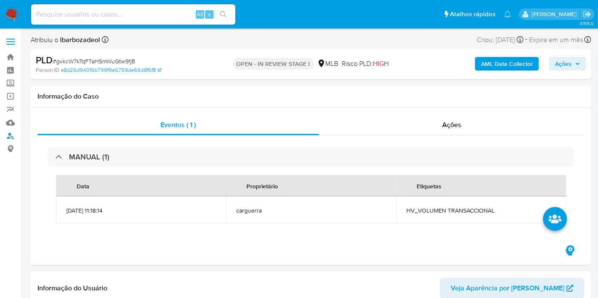
drag, startPoint x: 14, startPoint y: 132, endPoint x: 98, endPoint y: 49, distance: 118.3
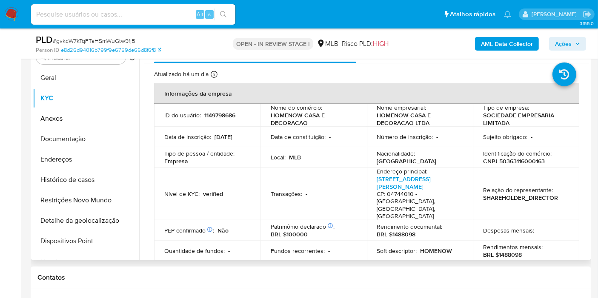
scroll to position [231, 0]
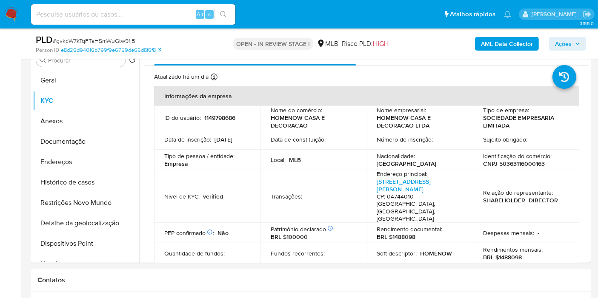
click at [572, 48] on span "Ações" at bounding box center [567, 44] width 25 height 12
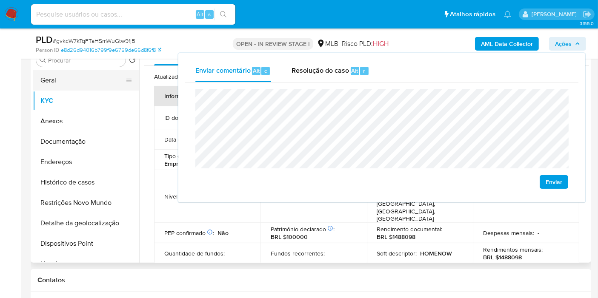
click at [80, 88] on button "Geral" at bounding box center [83, 80] width 100 height 20
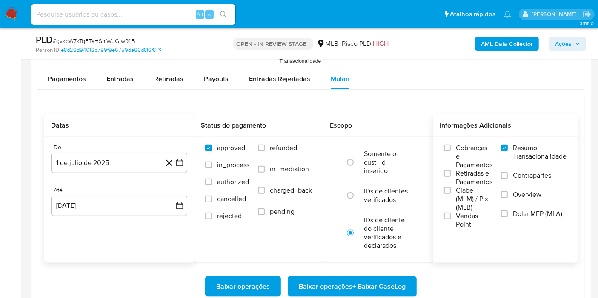
scroll to position [993, 0]
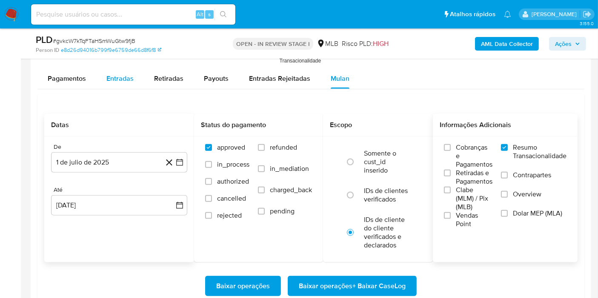
click at [113, 86] on div "Entradas" at bounding box center [119, 79] width 27 height 20
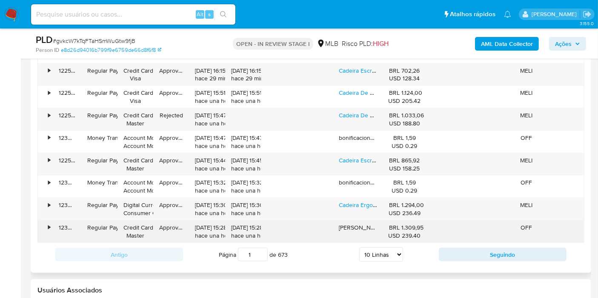
scroll to position [1127, 0]
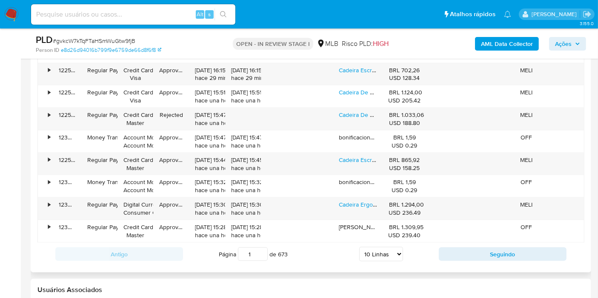
click at [390, 249] on select "5 Linhas 10 Linhas 20 Linhas 25 Linhas 50 Linhas 100 Linhas" at bounding box center [381, 254] width 44 height 14
select select "100"
click at [360, 247] on select "5 Linhas 10 Linhas 20 Linhas 25 Linhas 50 Linhas 100 Linhas" at bounding box center [381, 254] width 44 height 14
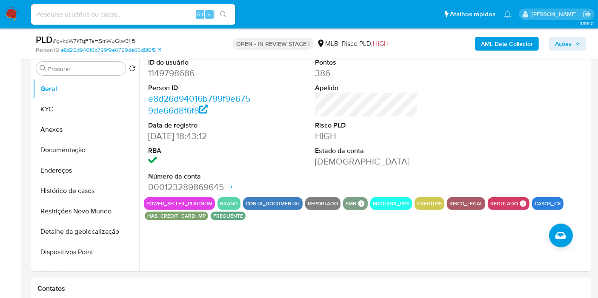
scroll to position [221, 0]
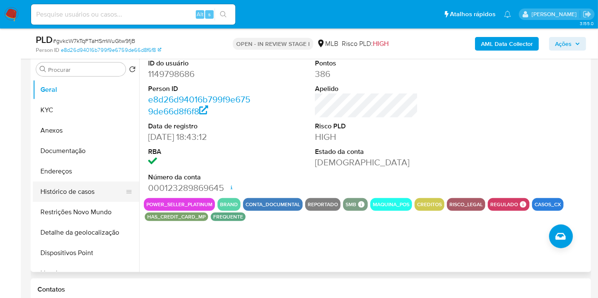
click at [61, 189] on button "Histórico de casos" at bounding box center [83, 192] width 100 height 20
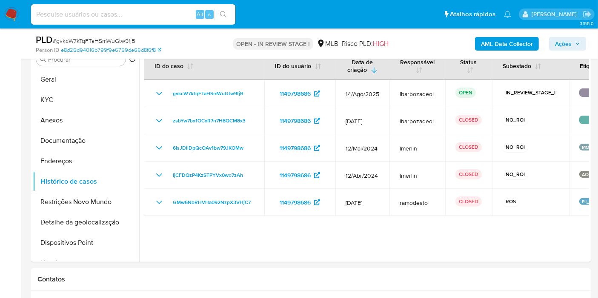
click at [572, 40] on span "Ações" at bounding box center [567, 44] width 25 height 12
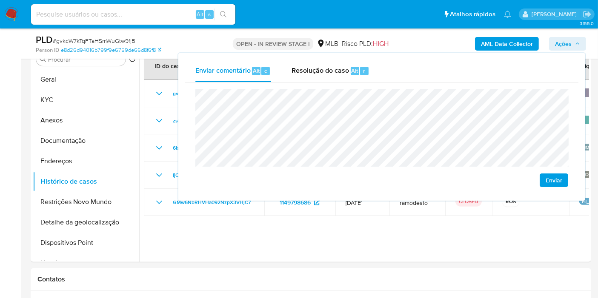
click at [189, 128] on div "Enviar" at bounding box center [381, 139] width 393 height 112
click at [77, 75] on button "Geral" at bounding box center [83, 79] width 100 height 20
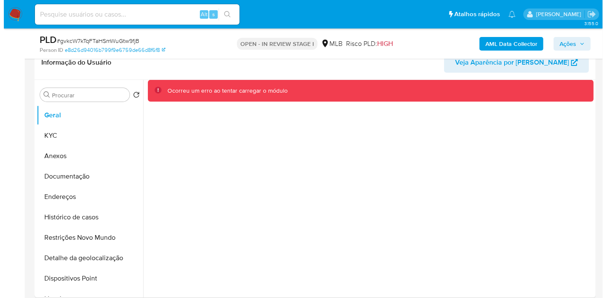
scroll to position [185, 0]
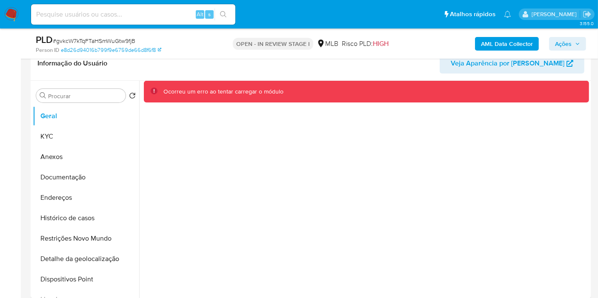
click at [383, 198] on div "Ocorreu um erro ao tentar carregar o módulo" at bounding box center [364, 190] width 450 height 218
click at [71, 136] on button "KYC" at bounding box center [83, 136] width 100 height 20
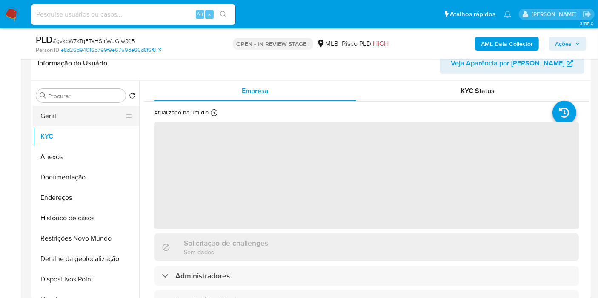
click at [70, 119] on button "Geral" at bounding box center [83, 116] width 100 height 20
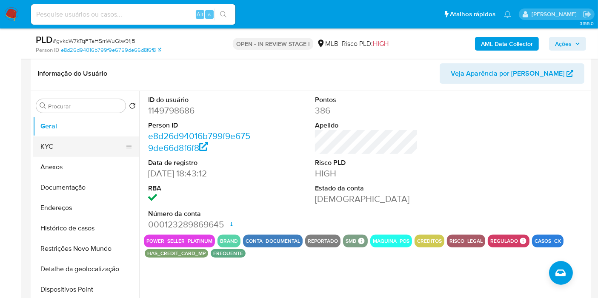
click at [79, 143] on button "KYC" at bounding box center [83, 147] width 100 height 20
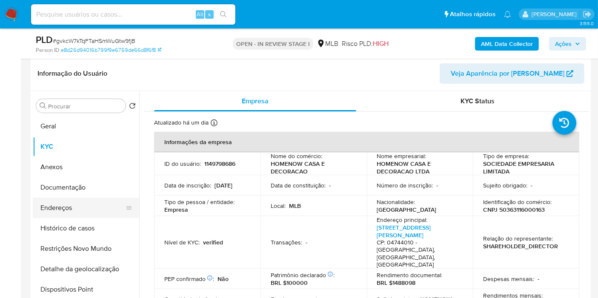
click at [70, 205] on button "Endereços" at bounding box center [83, 208] width 100 height 20
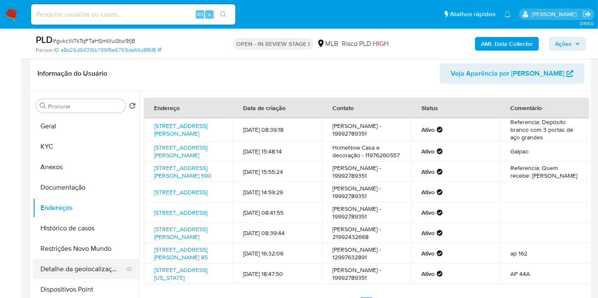
click at [88, 263] on button "Detalhe da geolocalização" at bounding box center [83, 269] width 100 height 20
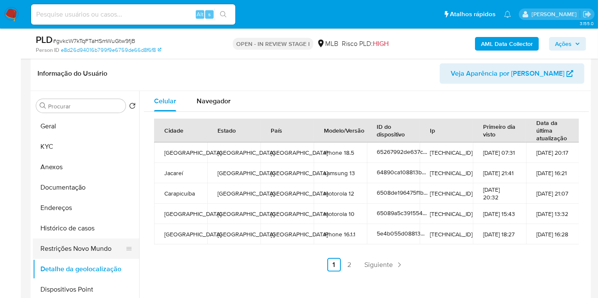
click at [103, 251] on button "Restrições Novo Mundo" at bounding box center [83, 249] width 100 height 20
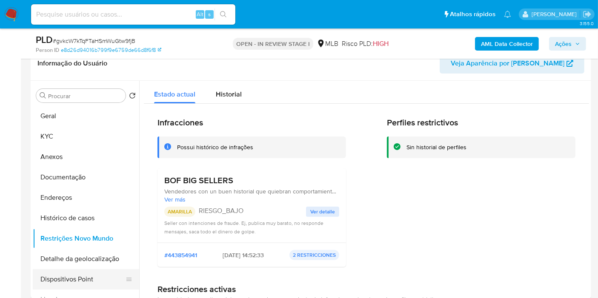
click at [85, 282] on button "Dispositivos Point" at bounding box center [83, 280] width 100 height 20
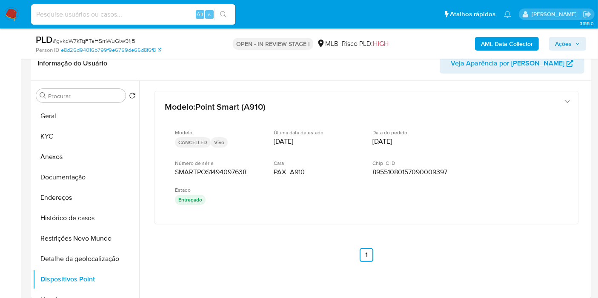
click at [565, 45] on span "Ações" at bounding box center [563, 44] width 17 height 14
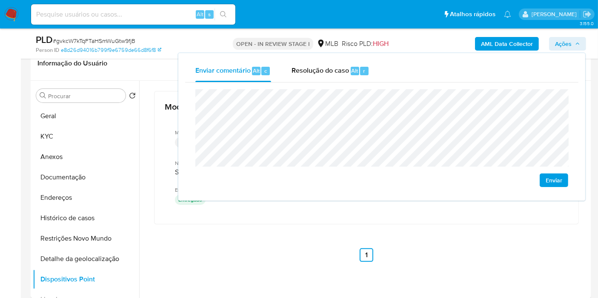
drag, startPoint x: 355, startPoint y: 70, endPoint x: 362, endPoint y: 83, distance: 15.4
click at [356, 72] on span "Alt" at bounding box center [355, 71] width 7 height 8
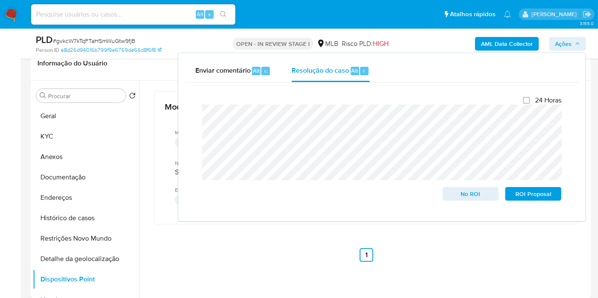
click at [485, 42] on b "AML Data Collector" at bounding box center [507, 44] width 52 height 14
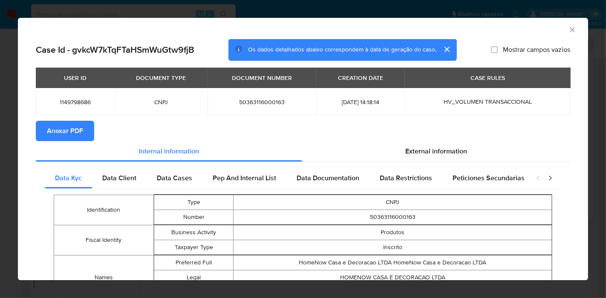
click at [79, 133] on span "Anexar PDF" at bounding box center [65, 131] width 36 height 19
click at [568, 31] on icon "Fechar a janela" at bounding box center [572, 30] width 9 height 9
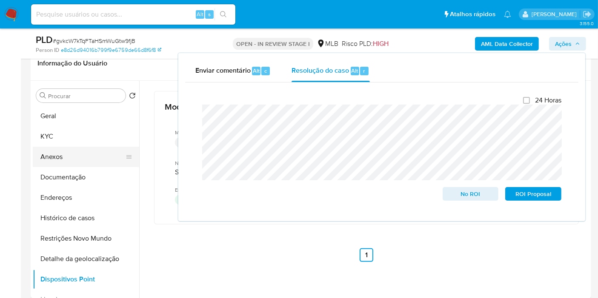
click at [65, 155] on button "Anexos" at bounding box center [83, 157] width 100 height 20
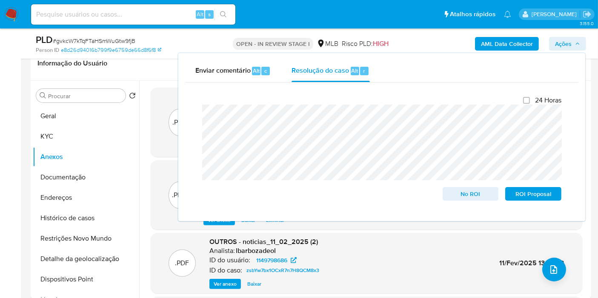
click at [298, 245] on span "OUTROS - noticias_11_02_2025 (2)" at bounding box center [263, 242] width 109 height 10
drag, startPoint x: 394, startPoint y: 248, endPoint x: 405, endPoint y: 249, distance: 10.7
click at [395, 248] on div ".PDF OUTROS - noticias_11_02_2025 (2) Analista: lbarbozadeol ID do usuário: 114…" at bounding box center [366, 264] width 423 height 52
drag, startPoint x: 568, startPoint y: 40, endPoint x: 557, endPoint y: 71, distance: 33.1
click at [568, 41] on span "Ações" at bounding box center [563, 44] width 17 height 14
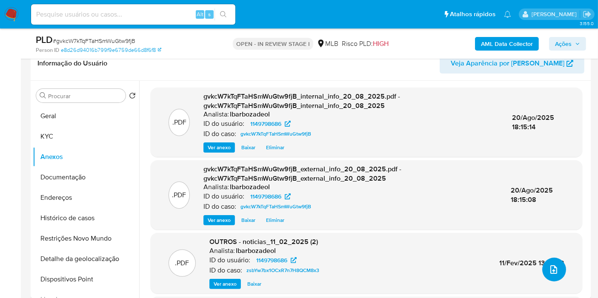
click at [554, 263] on button "upload-file" at bounding box center [554, 270] width 24 height 24
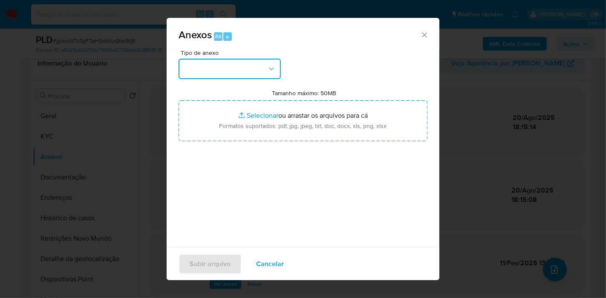
click at [260, 70] on button "button" at bounding box center [229, 69] width 102 height 20
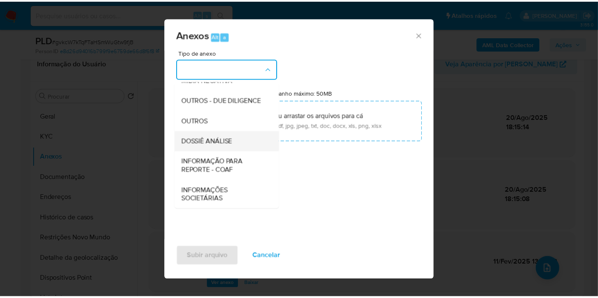
scroll to position [13, 0]
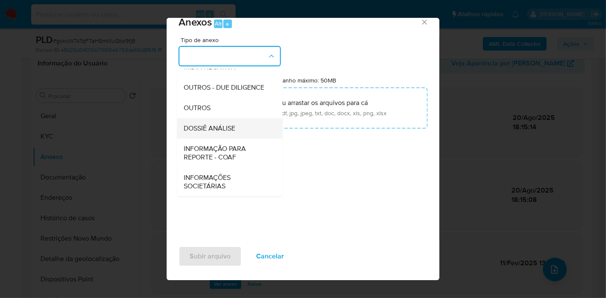
click at [215, 129] on span "DOSSIÊ ANÁLISE" at bounding box center [210, 128] width 52 height 9
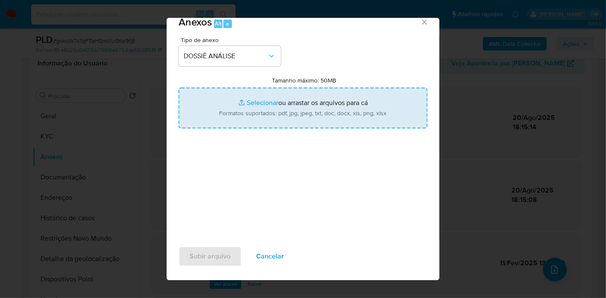
click at [310, 104] on input "Tamanho máximo: 50MB Selecionar arquivos" at bounding box center [302, 108] width 249 height 41
type input "C:\fakepath\Mulan 1149798686_2025_08_20_16_33_06.pdf"
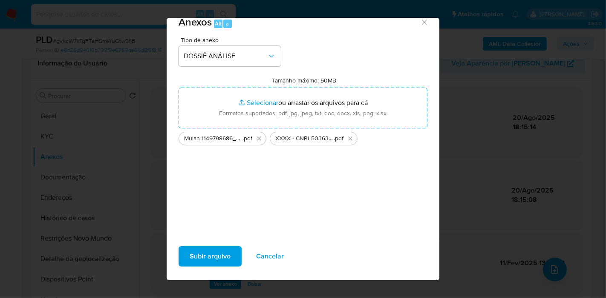
click at [226, 254] on span "Subir arquivo" at bounding box center [209, 256] width 41 height 19
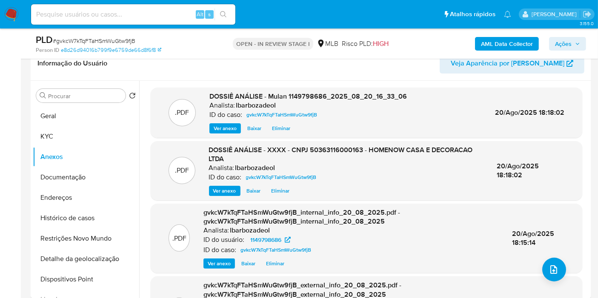
click at [577, 41] on icon "button" at bounding box center [577, 43] width 5 height 5
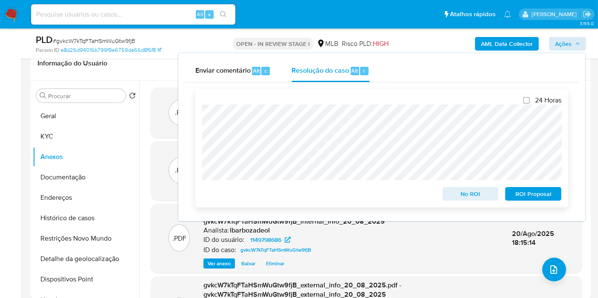
click at [459, 193] on span "No ROI" at bounding box center [471, 194] width 44 height 12
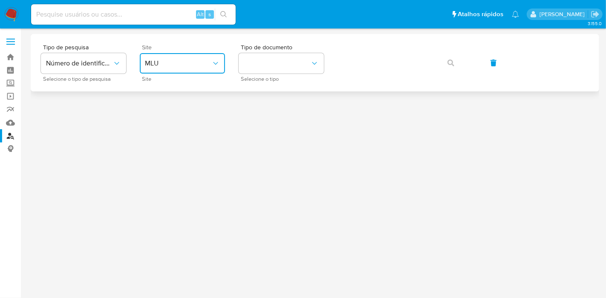
click at [209, 64] on span "MLU" at bounding box center [178, 63] width 66 height 9
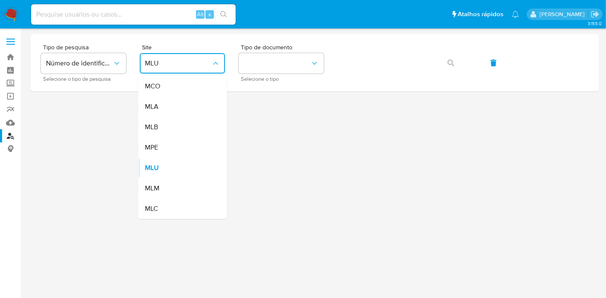
drag, startPoint x: 197, startPoint y: 122, endPoint x: 206, endPoint y: 109, distance: 16.5
click at [197, 122] on div "MLB" at bounding box center [180, 127] width 70 height 20
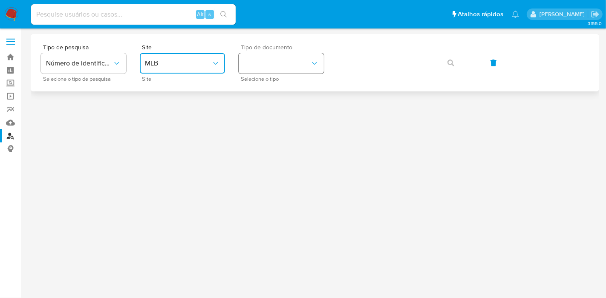
click at [263, 60] on button "identificationType" at bounding box center [280, 63] width 85 height 20
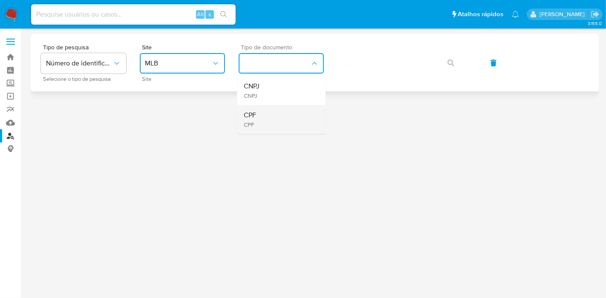
click at [294, 115] on div "CPF CPF" at bounding box center [279, 119] width 70 height 29
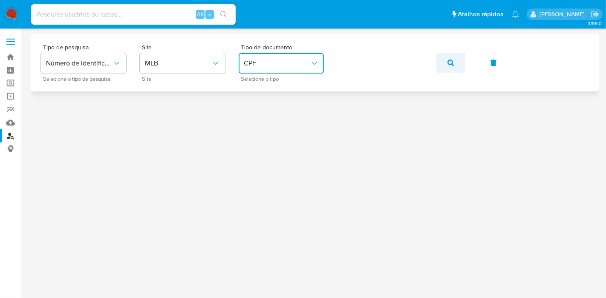
click at [447, 66] on span "button" at bounding box center [450, 63] width 7 height 19
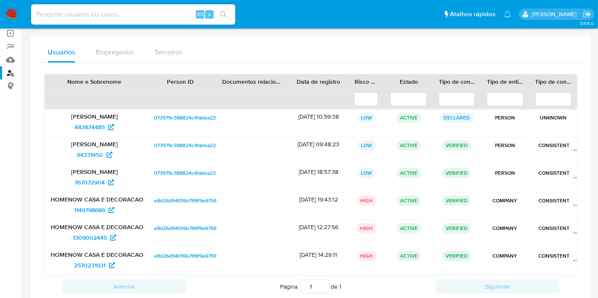
scroll to position [65, 0]
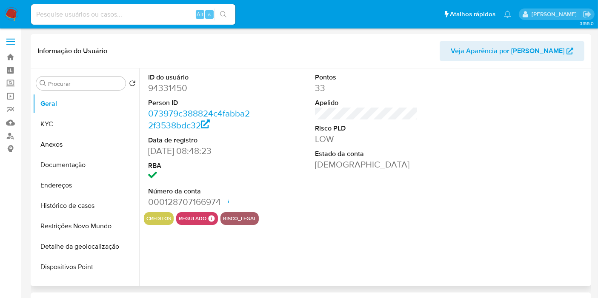
select select "10"
click at [94, 118] on button "KYC" at bounding box center [83, 124] width 100 height 20
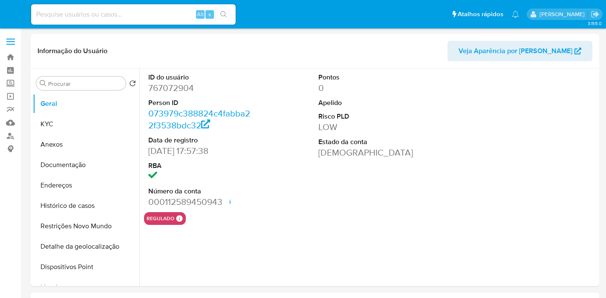
select select "10"
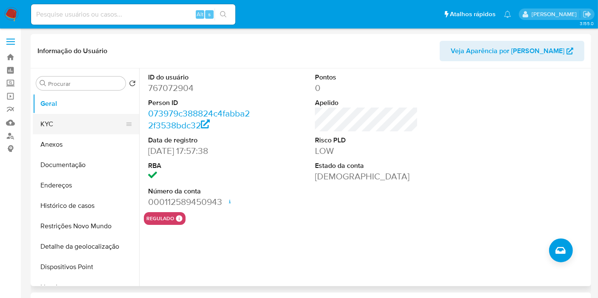
click at [87, 129] on button "KYC" at bounding box center [83, 124] width 100 height 20
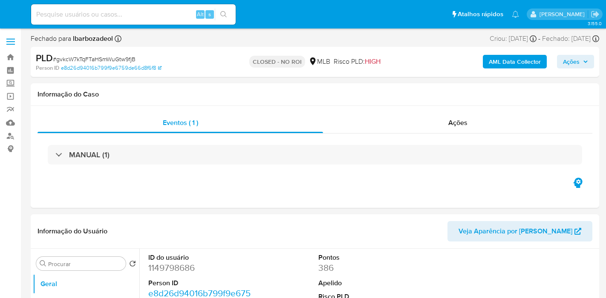
select select "10"
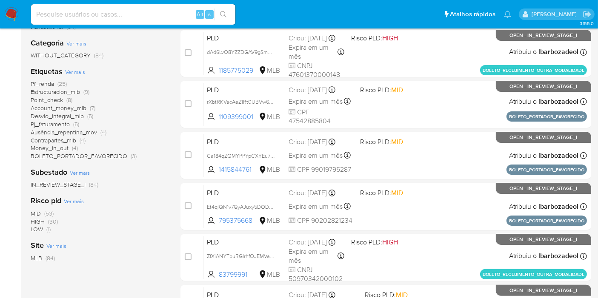
scroll to position [154, 0]
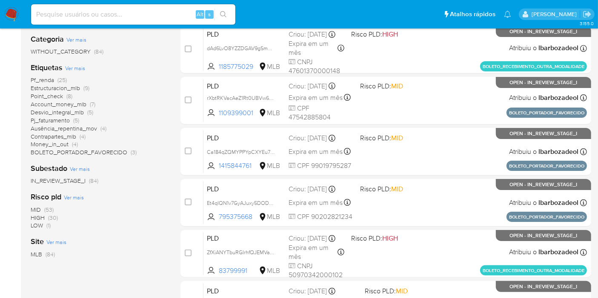
click at [52, 218] on span "(30)" at bounding box center [53, 218] width 10 height 9
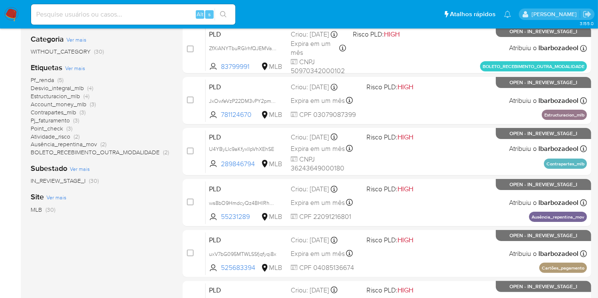
click at [6, 15] on img at bounding box center [11, 14] width 14 height 14
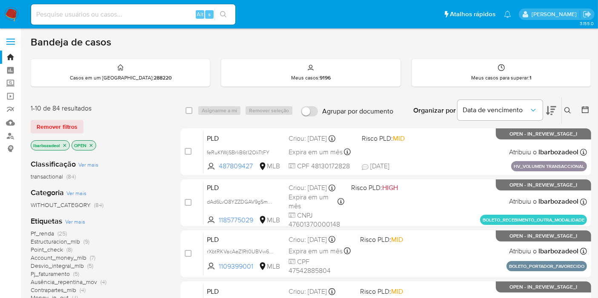
scroll to position [1, 0]
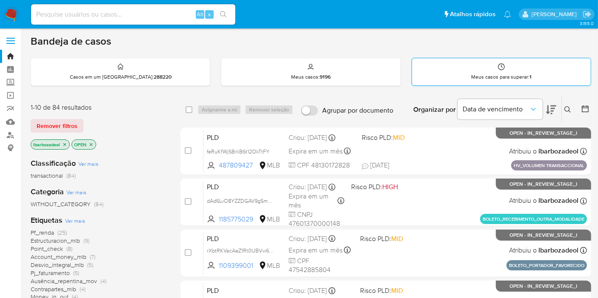
click at [437, 70] on div "Meus casos para superar : 1" at bounding box center [501, 71] width 179 height 27
